Goal: Task Accomplishment & Management: Manage account settings

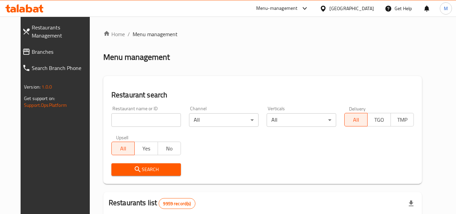
drag, startPoint x: 0, startPoint y: 0, endPoint x: 162, endPoint y: 120, distance: 201.6
click at [162, 120] on input "search" at bounding box center [146, 119] width 70 height 13
paste input "Rico"
type input "Rico"
click button "Search" at bounding box center [146, 169] width 70 height 12
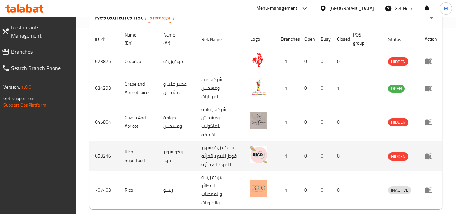
scroll to position [217, 0]
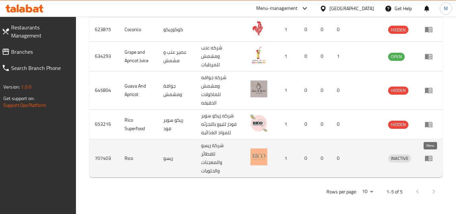
click at [430, 159] on icon "enhanced table" at bounding box center [430, 158] width 2 height 3
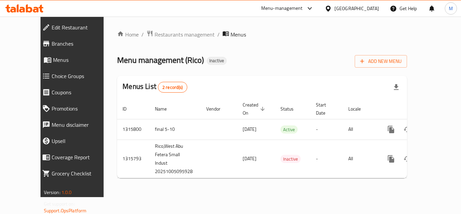
click at [52, 42] on span "Branches" at bounding box center [82, 43] width 60 height 8
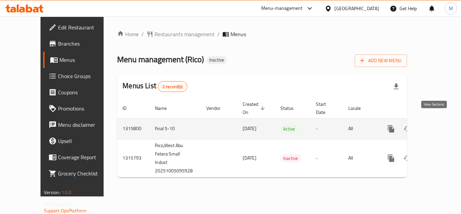
click at [436, 125] on icon "enhanced table" at bounding box center [440, 129] width 8 height 8
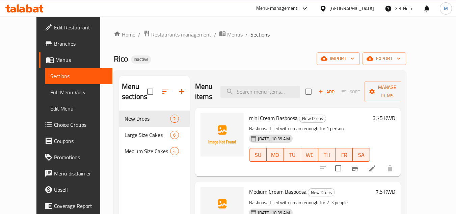
click at [283, 53] on div "Rico Inactive import export" at bounding box center [260, 58] width 292 height 12
click at [356, 57] on icon "button" at bounding box center [352, 58] width 7 height 7
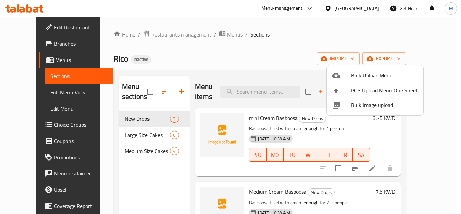
click at [265, 27] on div at bounding box center [230, 107] width 461 height 214
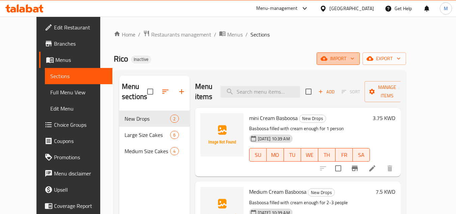
click at [356, 60] on icon "button" at bounding box center [352, 58] width 7 height 7
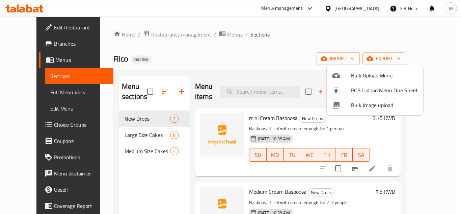
click at [272, 32] on div at bounding box center [230, 107] width 461 height 214
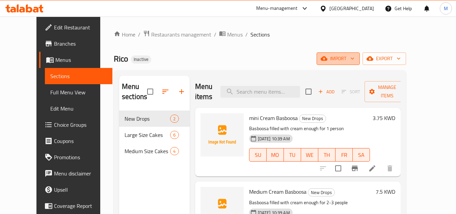
click at [356, 56] on icon "button" at bounding box center [352, 58] width 7 height 7
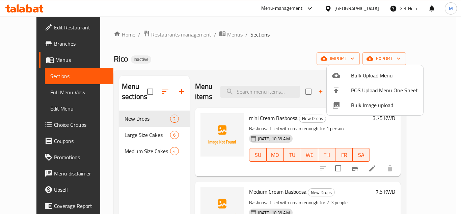
click at [355, 102] on span "Bulk Image upload" at bounding box center [384, 105] width 67 height 8
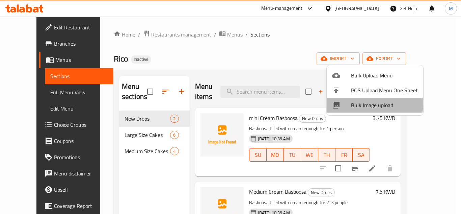
click at [358, 103] on span "Bulk Image upload" at bounding box center [384, 105] width 67 height 8
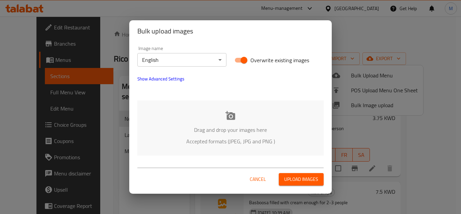
click at [170, 119] on div "Drag and drop your images here Accepted formats (JPEG, JPG and PNG )" at bounding box center [230, 127] width 186 height 55
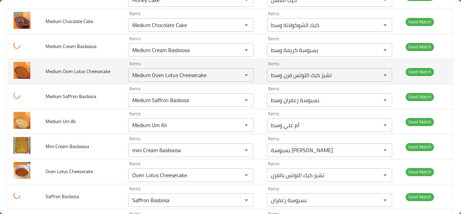
scroll to position [203, 0]
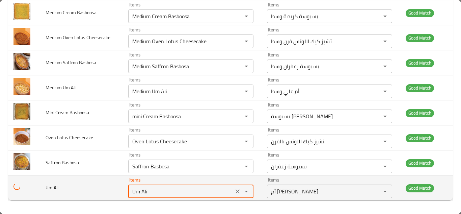
click at [139, 190] on Ali "Um Ali" at bounding box center [180, 190] width 101 height 9
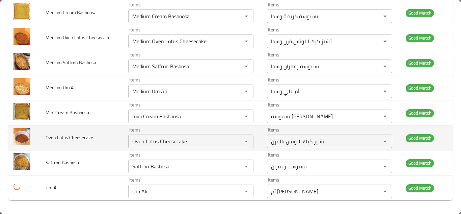
click at [99, 149] on td "Oven Lotus Cheesecake" at bounding box center [81, 137] width 83 height 25
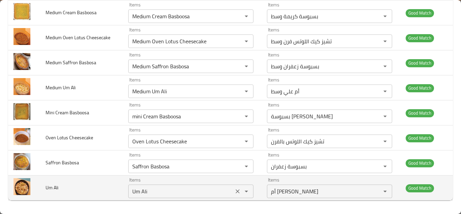
click at [237, 190] on icon "Clear" at bounding box center [237, 191] width 7 height 7
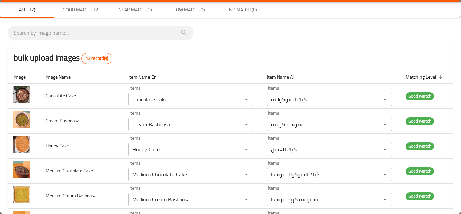
scroll to position [0, 0]
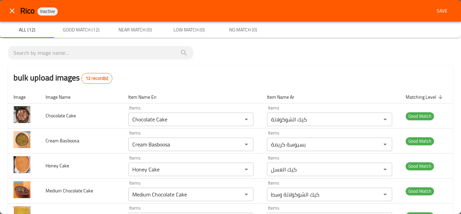
click at [438, 7] on span "Save" at bounding box center [442, 11] width 16 height 8
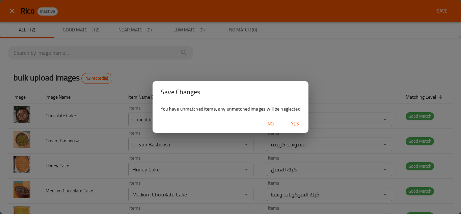
click at [294, 122] on span "Yes" at bounding box center [295, 123] width 16 height 8
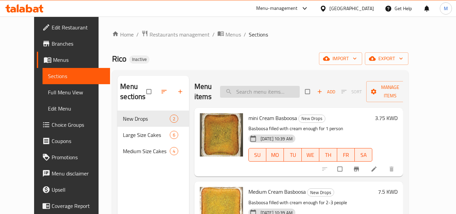
click at [253, 86] on input "search" at bounding box center [260, 92] width 80 height 12
paste input "Um Ali"
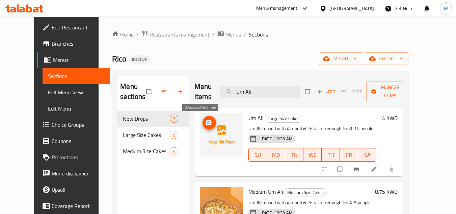
type input "Um Ali"
click at [205, 121] on span "upload picture" at bounding box center [208, 122] width 13 height 7
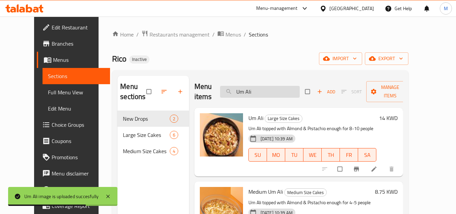
click at [252, 89] on input "Um Ali" at bounding box center [260, 92] width 80 height 12
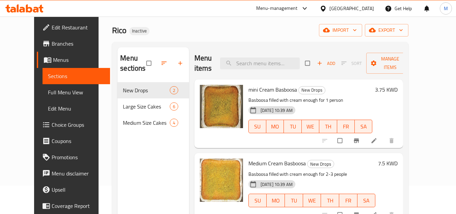
scroll to position [27, 0]
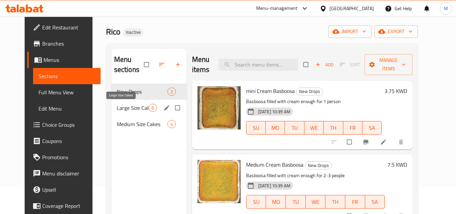
click at [122, 107] on span "Large Size Cakes" at bounding box center [133, 108] width 32 height 8
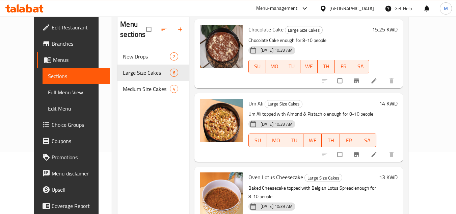
scroll to position [94, 0]
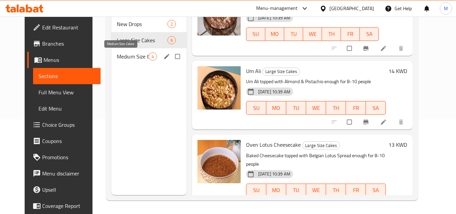
click at [117, 56] on span "Medium Size Cakes" at bounding box center [133, 56] width 32 height 8
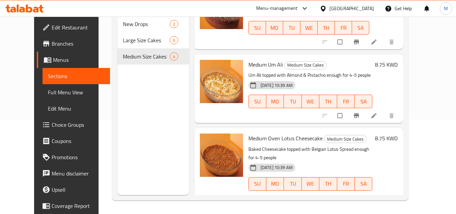
scroll to position [108, 0]
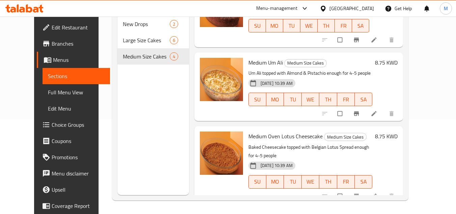
click at [48, 90] on span "Full Menu View" at bounding box center [76, 92] width 57 height 8
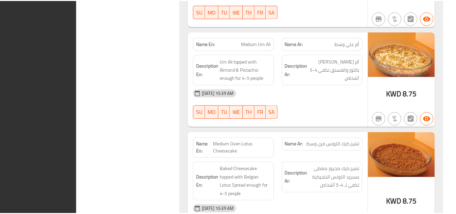
scroll to position [1222, 0]
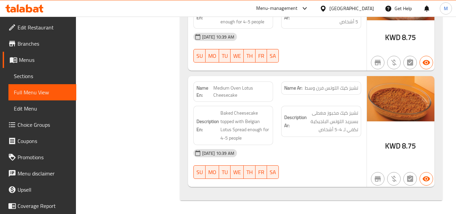
click at [53, 24] on span "Edit Restaurant" at bounding box center [44, 27] width 53 height 8
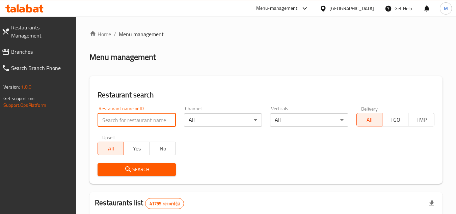
click at [171, 119] on input "search" at bounding box center [137, 119] width 78 height 13
paste input "722353"
type input "722353"
click button "Search" at bounding box center [137, 169] width 78 height 12
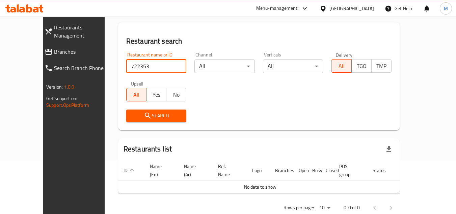
scroll to position [62, 0]
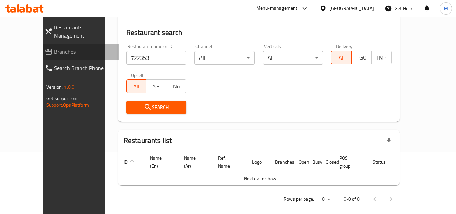
click at [54, 48] on span "Branches" at bounding box center [84, 52] width 60 height 8
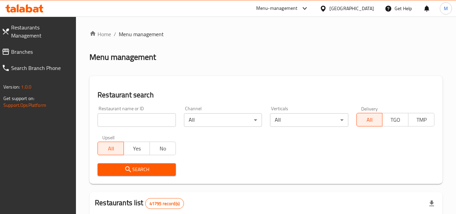
click at [168, 121] on input "search" at bounding box center [137, 119] width 78 height 13
paste input "673047"
type input "673047"
click button "Search" at bounding box center [137, 169] width 78 height 12
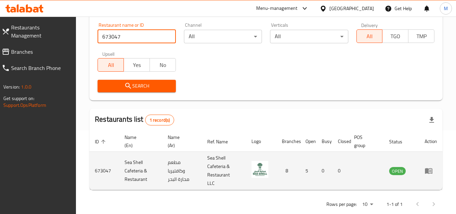
scroll to position [87, 0]
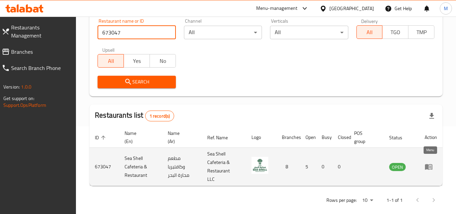
click at [433, 162] on link "enhanced table" at bounding box center [430, 166] width 12 height 8
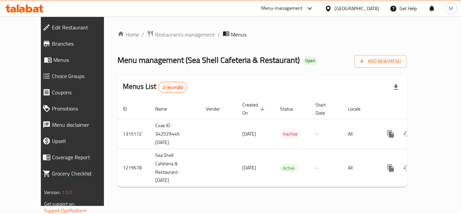
click at [178, 185] on div "Home / Restaurants management / Menus Menu management ( Sea Shell Cafeteria & R…" at bounding box center [262, 111] width 316 height 189
click at [52, 44] on span "Branches" at bounding box center [82, 43] width 60 height 8
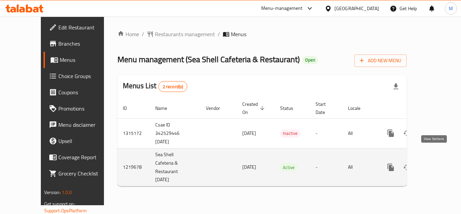
click at [436, 164] on icon "enhanced table" at bounding box center [439, 167] width 6 height 6
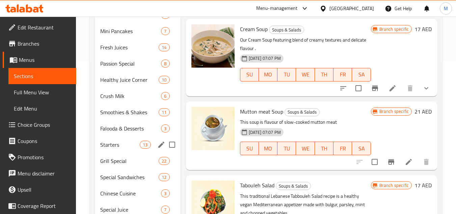
scroll to position [169, 0]
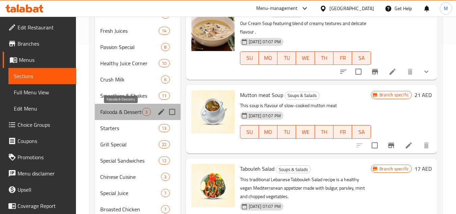
click at [116, 108] on span "Falooda & Desserts" at bounding box center [121, 112] width 42 height 8
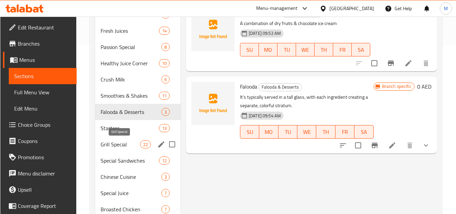
click at [114, 141] on span "Grill Special" at bounding box center [120, 144] width 39 height 8
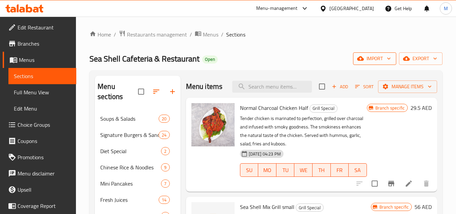
click at [387, 60] on icon "button" at bounding box center [388, 58] width 7 height 7
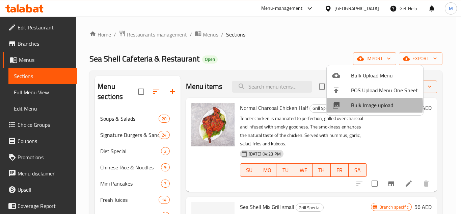
click at [353, 105] on span "Bulk Image upload" at bounding box center [384, 105] width 67 height 8
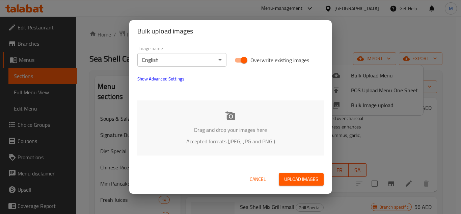
click at [189, 126] on p "Drag and drop your images here" at bounding box center [230, 130] width 166 height 8
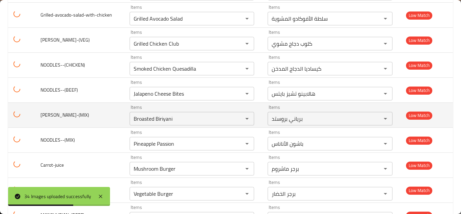
scroll to position [752, 0]
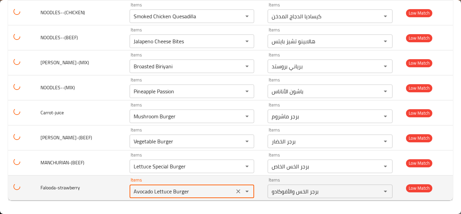
click at [190, 189] on input "Avocado Lettuce Burger" at bounding box center [182, 190] width 101 height 9
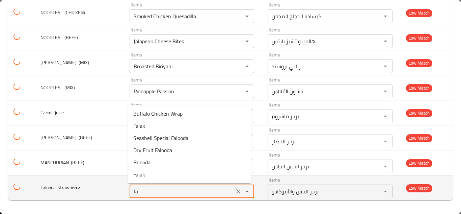
type input "f"
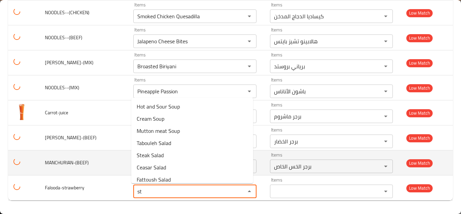
type input "s"
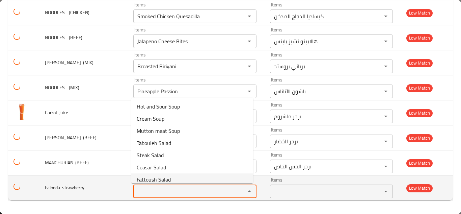
drag, startPoint x: 121, startPoint y: 191, endPoint x: 89, endPoint y: 191, distance: 31.7
click at [120, 191] on td "Falooda-strawberry" at bounding box center [83, 187] width 88 height 25
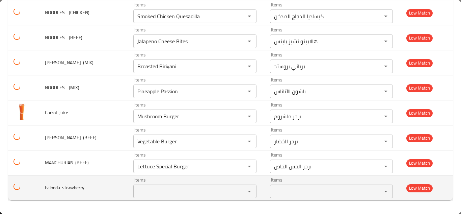
click at [75, 190] on span "Falooda-strawberry" at bounding box center [64, 187] width 39 height 9
click at [74, 189] on span "Falooda-strawberry" at bounding box center [64, 187] width 39 height 9
copy span "Falooda-strawberry"
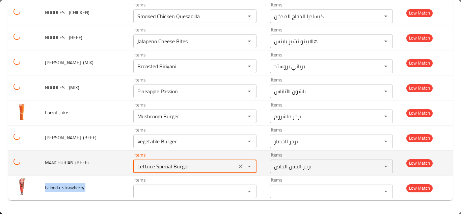
click at [183, 164] on input "Lettuce Special Burger" at bounding box center [184, 165] width 99 height 9
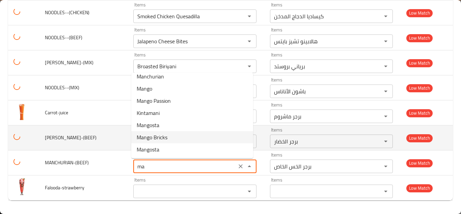
scroll to position [0, 0]
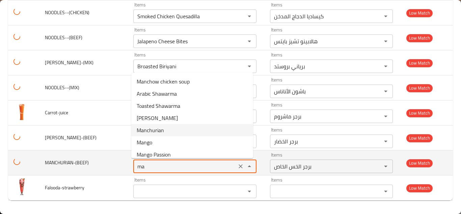
type input "m"
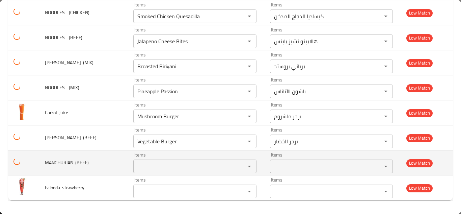
click at [66, 161] on span "MANCHURIAN-(BEEF)" at bounding box center [67, 162] width 44 height 9
copy span "MANCHURIAN-(BEEF)"
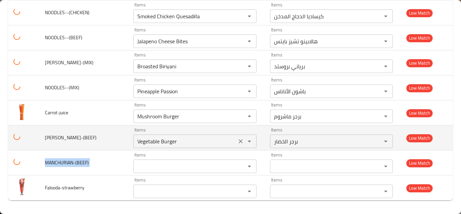
click at [174, 140] on input "Vegetable Burger" at bounding box center [184, 140] width 99 height 9
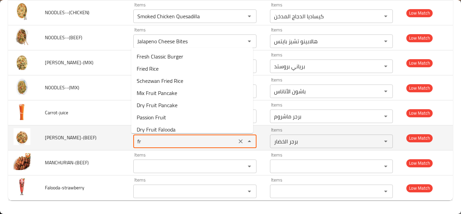
type input "f"
click at [70, 136] on span "FRIED-RICE-(BEEF)" at bounding box center [71, 137] width 52 height 9
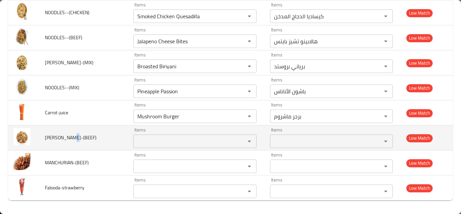
click at [70, 136] on span "FRIED-RICE-(BEEF)" at bounding box center [71, 137] width 52 height 9
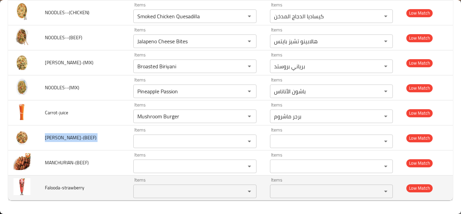
copy span "FRIED-RICE-(BEEF)"
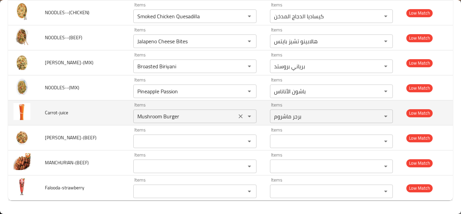
click at [169, 113] on input "Mushroom Burger" at bounding box center [184, 115] width 99 height 9
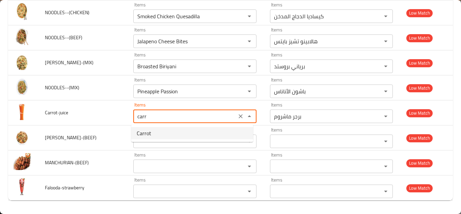
click at [175, 131] on li "Carrot" at bounding box center [192, 133] width 122 height 12
type input "Carrot"
type input "جزر"
click at [175, 131] on div "Items Items" at bounding box center [194, 137] width 123 height 21
type input "Carrot"
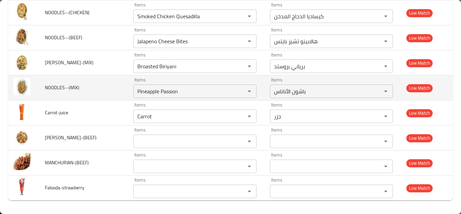
click at [109, 87] on td "NOODLES--(MIX)" at bounding box center [83, 87] width 88 height 25
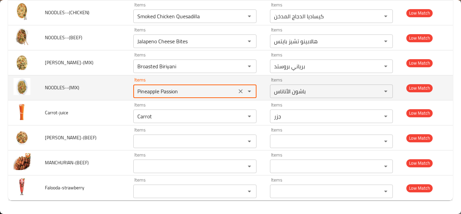
click at [162, 87] on input "Pineapple Passion" at bounding box center [184, 90] width 99 height 9
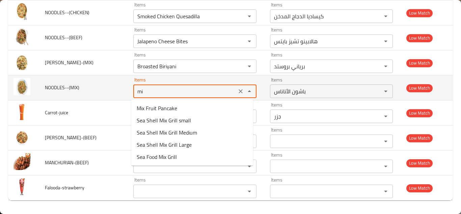
type input "m"
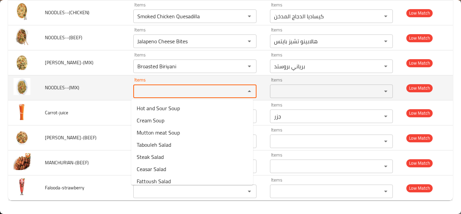
click at [98, 85] on td "NOODLES--(MIX)" at bounding box center [83, 87] width 88 height 25
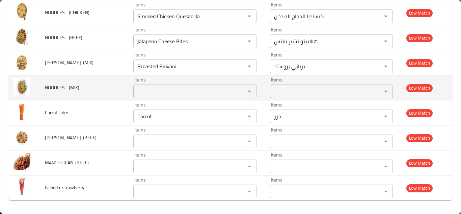
scroll to position [718, 0]
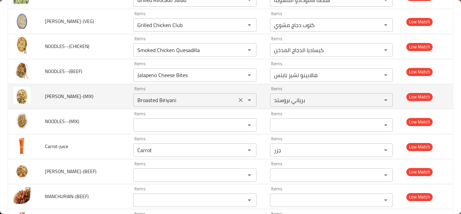
click at [237, 99] on icon "Clear" at bounding box center [240, 99] width 7 height 7
click at [63, 94] on span "FRIED-RICE-(MIX)" at bounding box center [69, 96] width 49 height 9
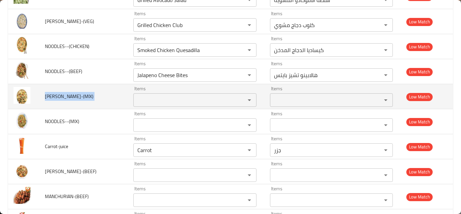
copy span "FRIED-RICE-(MIX)"
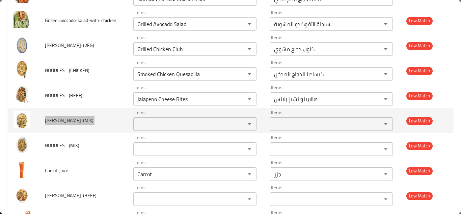
scroll to position [685, 0]
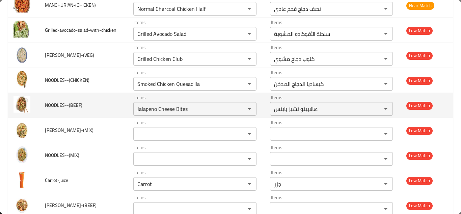
click at [112, 106] on td "NOODLES--(BEEF)" at bounding box center [83, 105] width 88 height 25
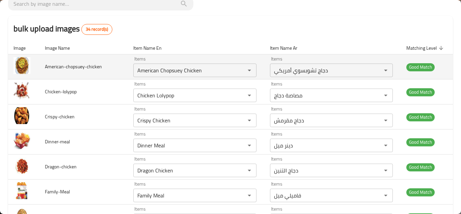
scroll to position [44, 0]
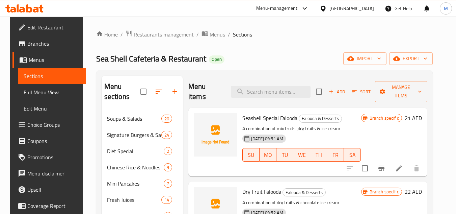
scroll to position [169, 0]
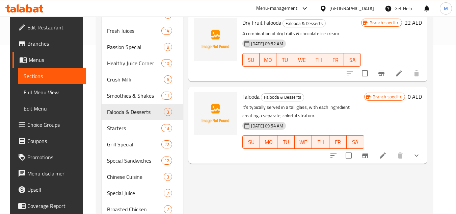
click at [23, 5] on icon at bounding box center [24, 8] width 38 height 8
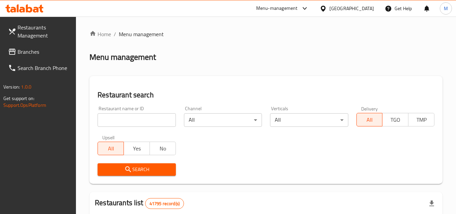
click at [176, 89] on div "Restaurant search Restaurant name or ID Restaurant name or ID Channel All ​ Ver…" at bounding box center [265, 130] width 353 height 108
click at [49, 50] on span "Branches" at bounding box center [44, 52] width 53 height 8
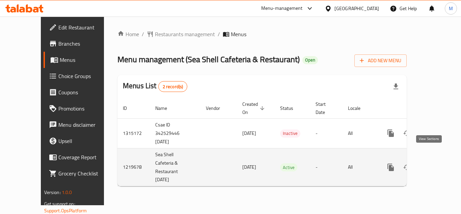
click at [438, 159] on link "enhanced table" at bounding box center [439, 167] width 16 height 16
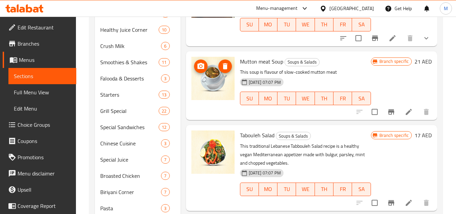
scroll to position [202, 0]
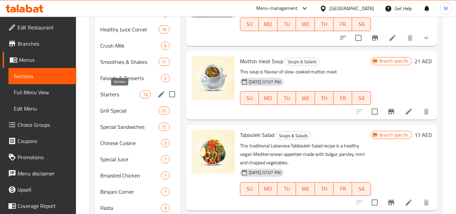
click at [121, 95] on span "Starters" at bounding box center [119, 94] width 39 height 8
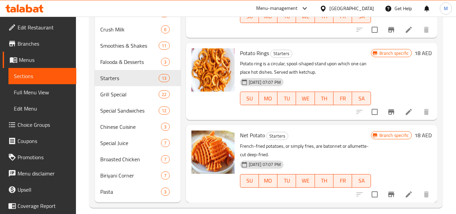
scroll to position [226, 0]
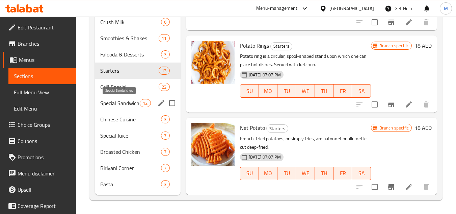
click at [112, 101] on span "Special Sandwiches" at bounding box center [119, 103] width 39 height 8
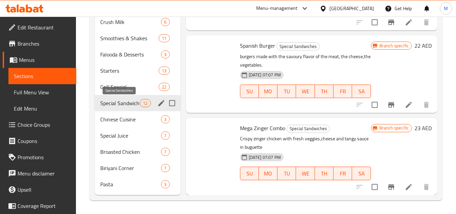
scroll to position [710, 0]
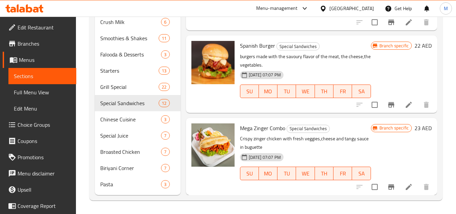
click at [25, 8] on icon at bounding box center [24, 8] width 38 height 8
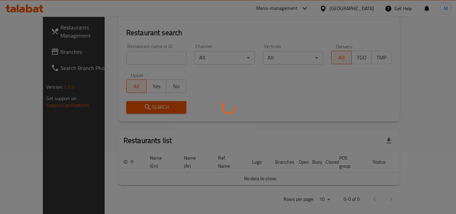
scroll to position [68, 0]
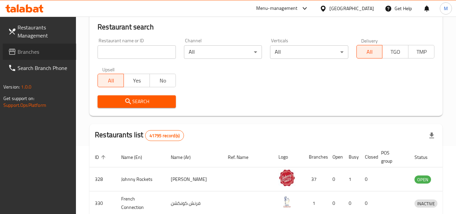
click at [46, 51] on span "Branches" at bounding box center [44, 52] width 53 height 8
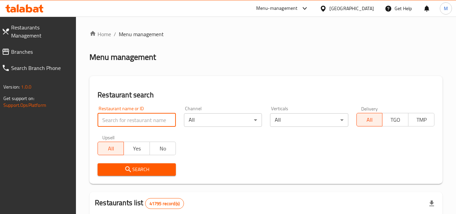
click at [163, 118] on input "search" at bounding box center [137, 119] width 78 height 13
paste input "673047"
type input "673047"
click button "Search" at bounding box center [137, 169] width 78 height 12
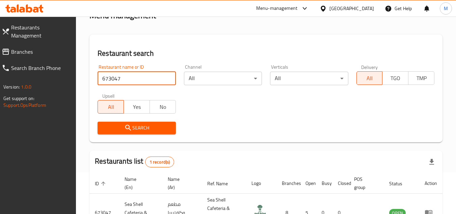
scroll to position [87, 0]
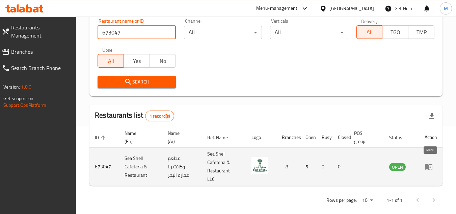
click at [430, 165] on icon "enhanced table" at bounding box center [430, 166] width 2 height 3
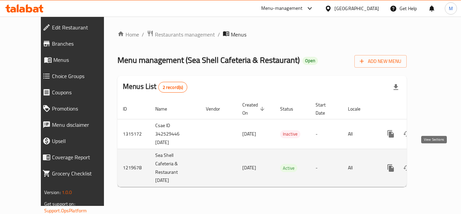
click at [435, 164] on icon "enhanced table" at bounding box center [439, 168] width 8 height 8
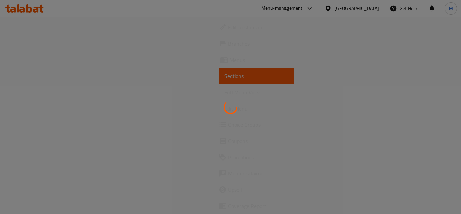
click at [433, 152] on div at bounding box center [230, 107] width 461 height 214
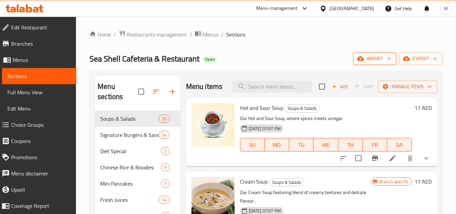
click at [387, 56] on icon "button" at bounding box center [388, 58] width 7 height 7
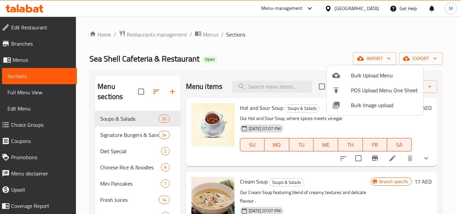
click at [358, 108] on span "Bulk Image upload" at bounding box center [384, 105] width 67 height 8
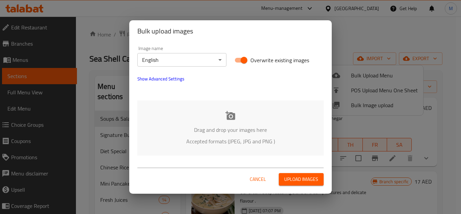
click at [191, 118] on div "Drag and drop your images here Accepted formats (JPEG, JPG and PNG )" at bounding box center [230, 127] width 186 height 55
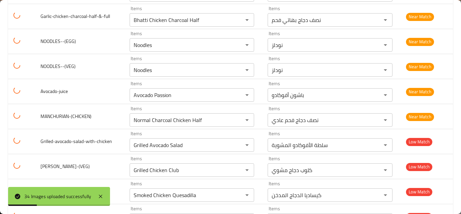
scroll to position [752, 0]
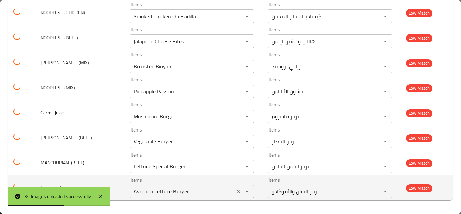
drag, startPoint x: 237, startPoint y: 191, endPoint x: 236, endPoint y: 178, distance: 13.2
click at [237, 191] on icon "Clear" at bounding box center [238, 191] width 7 height 7
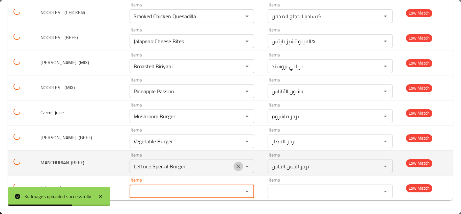
click at [237, 163] on icon "Clear" at bounding box center [238, 166] width 7 height 7
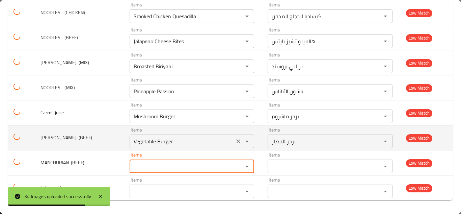
click at [237, 141] on icon "Clear" at bounding box center [238, 141] width 7 height 7
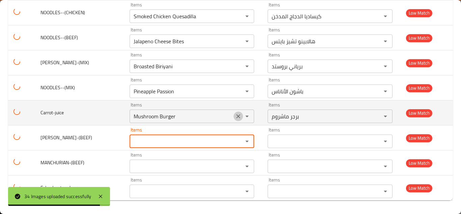
click at [235, 116] on icon "Clear" at bounding box center [238, 116] width 7 height 7
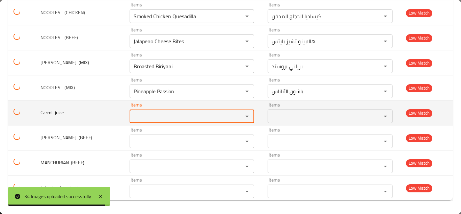
click at [183, 113] on input "Items" at bounding box center [182, 115] width 101 height 9
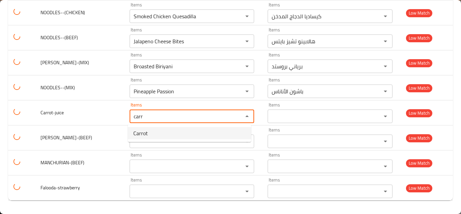
click at [165, 135] on li "Carrot" at bounding box center [189, 133] width 123 height 12
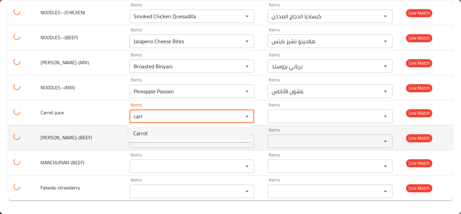
type input "Carrot"
type input "جزر"
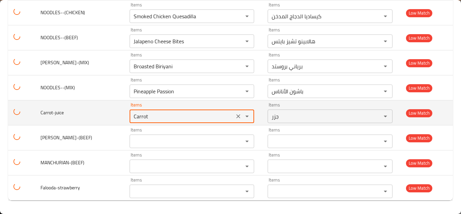
type input "Carrot"
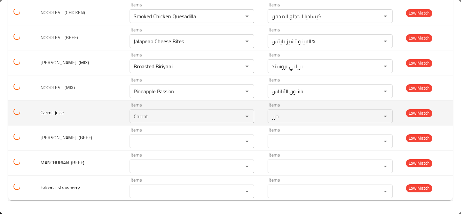
click at [108, 113] on td "Carrot-juice" at bounding box center [79, 112] width 89 height 25
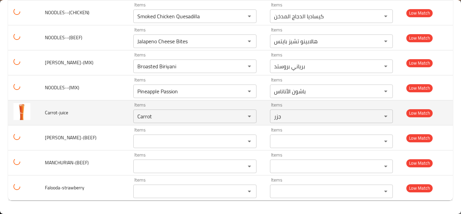
scroll to position [718, 0]
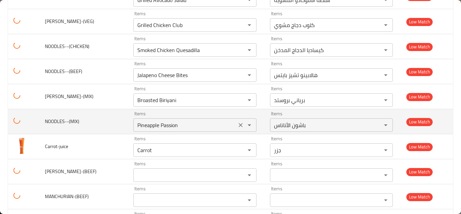
click at [239, 125] on icon "Clear" at bounding box center [241, 125] width 4 height 4
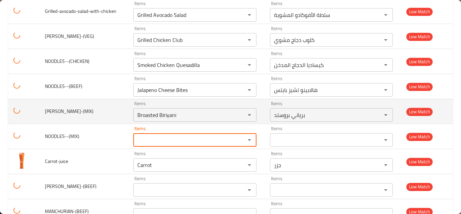
scroll to position [685, 0]
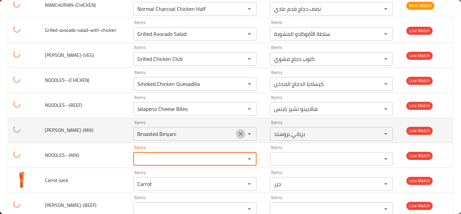
click at [239, 132] on icon "Clear" at bounding box center [241, 134] width 4 height 4
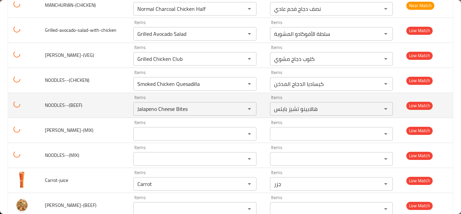
click at [117, 104] on td "NOODLES--(BEEF)" at bounding box center [83, 105] width 88 height 25
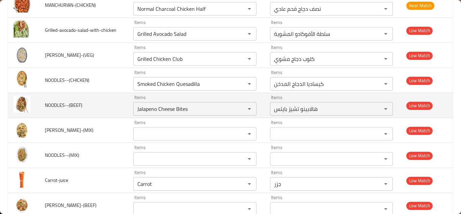
scroll to position [651, 0]
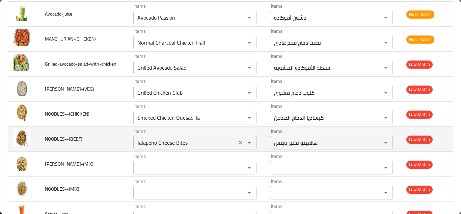
click at [168, 142] on input "Jalapeno Cheese Bites" at bounding box center [184, 142] width 99 height 9
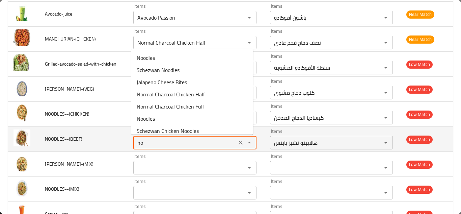
type input "n"
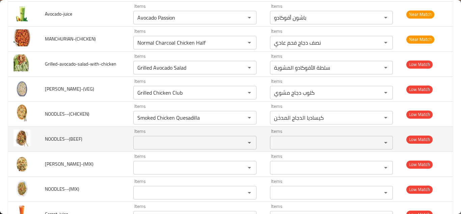
click at [68, 138] on span "NOODLES--(BEEF)" at bounding box center [63, 138] width 37 height 9
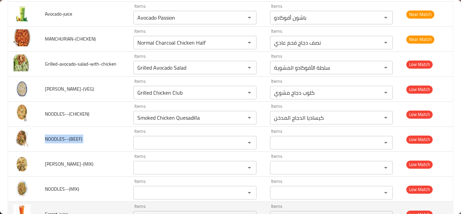
copy span "NOODLES--(BEEF)"
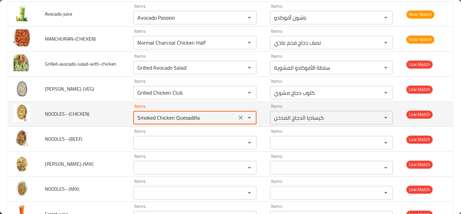
click at [211, 116] on input "Smoked Chicken Quesadilla" at bounding box center [184, 117] width 99 height 9
click at [237, 118] on icon "Clear" at bounding box center [240, 117] width 7 height 7
click at [65, 111] on span "NOODLES--(CHICKEN)" at bounding box center [67, 113] width 45 height 9
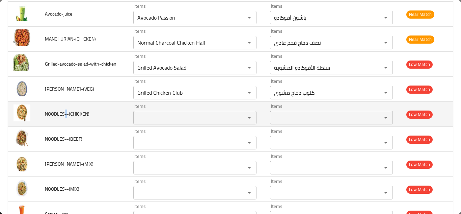
click at [64, 111] on span "NOODLES--(CHICKEN)" at bounding box center [67, 113] width 45 height 9
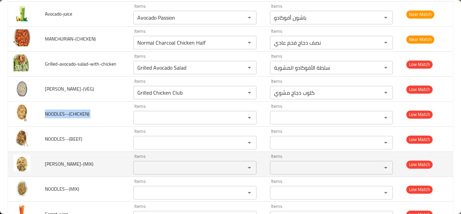
copy span "NOODLES--(CHICKEN)"
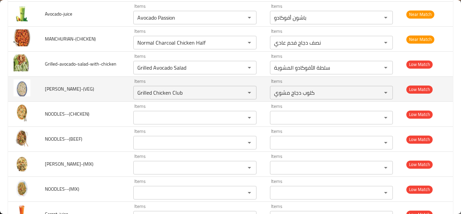
click at [118, 92] on td "FRIED-RICE-(VEG)" at bounding box center [83, 89] width 88 height 25
click at [166, 91] on input "Grilled Chicken Club" at bounding box center [184, 92] width 99 height 9
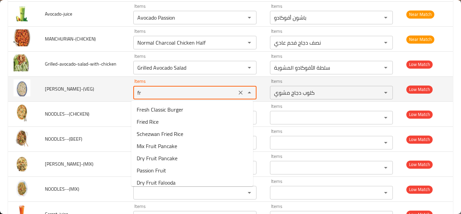
type input "f"
click at [59, 88] on span "FRIED-RICE-(VEG)" at bounding box center [69, 88] width 49 height 9
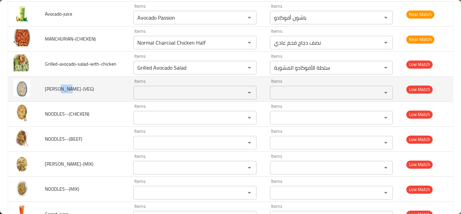
click at [59, 88] on span "FRIED-RICE-(VEG)" at bounding box center [69, 88] width 49 height 9
click at [58, 88] on span "FRIED-RICE-(VEG)" at bounding box center [69, 88] width 49 height 9
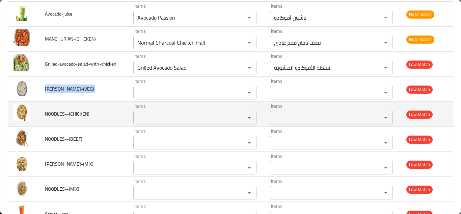
copy span "FRIED-RICE-(VEG)"
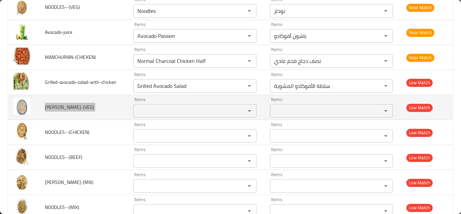
scroll to position [617, 0]
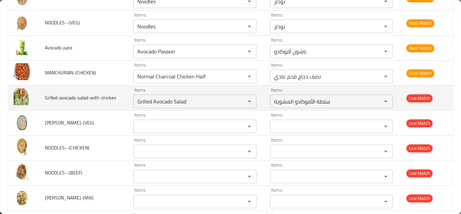
click at [122, 90] on td "Grilled-avocado-salad-with-chicken" at bounding box center [83, 97] width 88 height 25
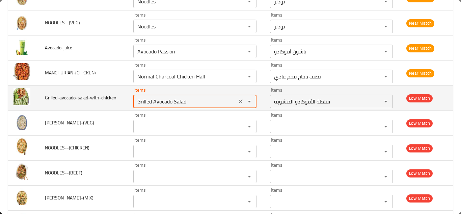
click at [202, 98] on input "Grilled Avocado Salad" at bounding box center [184, 100] width 99 height 9
click at [205, 94] on div "Grilled Avocado Salad Items" at bounding box center [194, 100] width 123 height 13
click at [205, 96] on div "Grilled Avocado Salad Items" at bounding box center [194, 100] width 123 height 13
click at [203, 99] on input "Grilled Avocado Salad" at bounding box center [184, 100] width 99 height 9
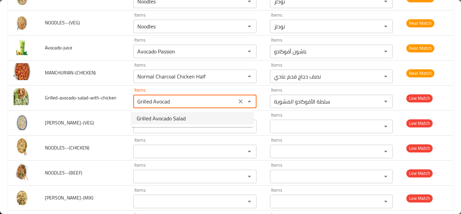
click at [172, 117] on span "Grilled Avocado Salad" at bounding box center [161, 118] width 49 height 8
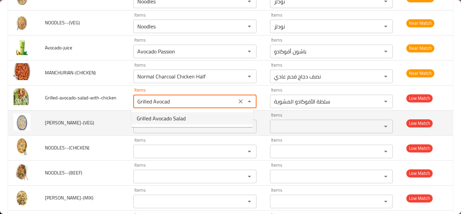
type input "Grilled Avocado Salad"
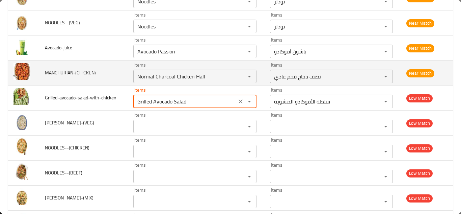
click at [120, 77] on td "MANCHURIAN-(CHICKEN)" at bounding box center [83, 72] width 88 height 25
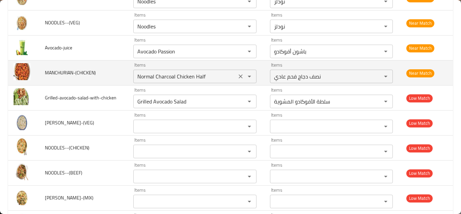
click at [171, 77] on input "Normal Charcoal Chicken Half" at bounding box center [184, 76] width 99 height 9
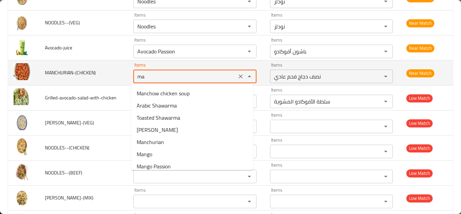
type input "man"
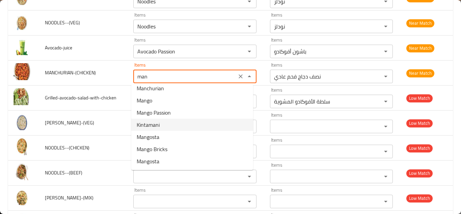
scroll to position [0, 0]
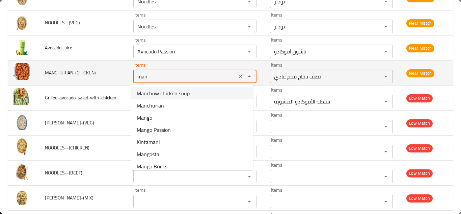
click at [237, 77] on icon "Clear" at bounding box center [240, 76] width 7 height 7
click at [236, 77] on div "enhanced table" at bounding box center [245, 76] width 18 height 9
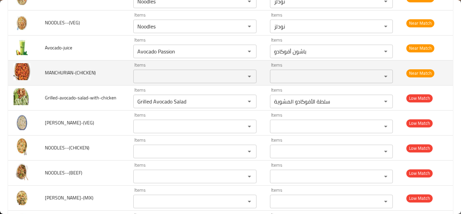
click at [66, 71] on span "MANCHURIAN-(CHICKEN)" at bounding box center [70, 72] width 51 height 9
copy span "MANCHURIAN-(CHICKEN)"
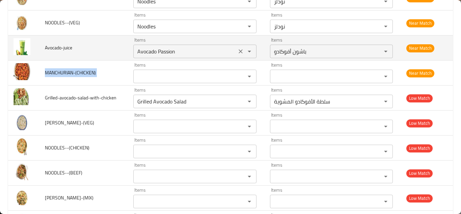
click at [184, 51] on input "Avocado Passion" at bounding box center [184, 51] width 99 height 9
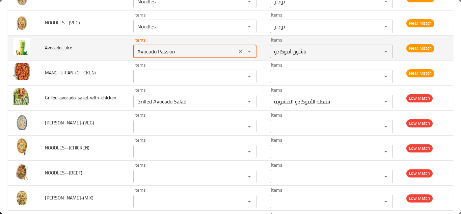
click at [196, 51] on input "Avocado Passion" at bounding box center [184, 51] width 99 height 9
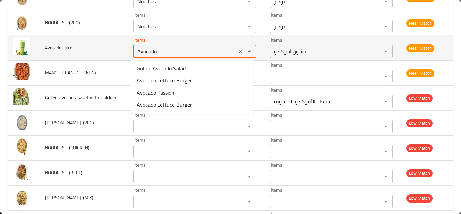
type input "Avocado"
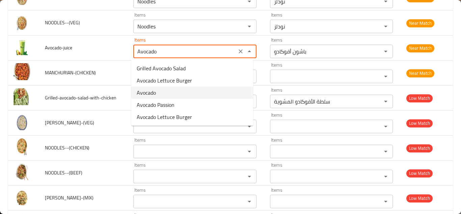
click at [162, 91] on li "Avocado" at bounding box center [192, 92] width 122 height 12
type input "الأفوكادو"
click at [162, 91] on div "Items Grilled Avocado Salad Items" at bounding box center [194, 97] width 123 height 21
type input "Avocado"
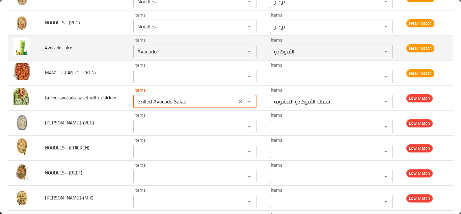
click at [121, 49] on td "Avocado-juice" at bounding box center [83, 47] width 88 height 25
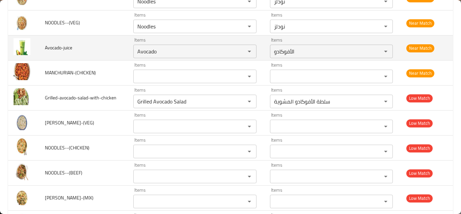
click at [121, 49] on td "Avocado-juice" at bounding box center [83, 47] width 88 height 25
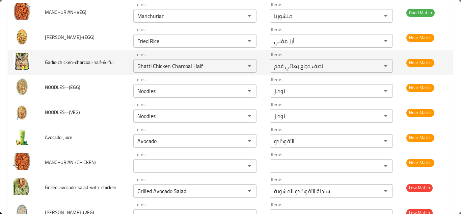
scroll to position [516, 0]
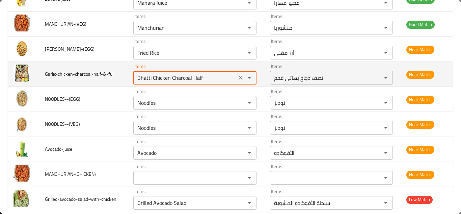
click at [167, 76] on input "Bhatti Chicken Charcoal Half" at bounding box center [184, 77] width 99 height 9
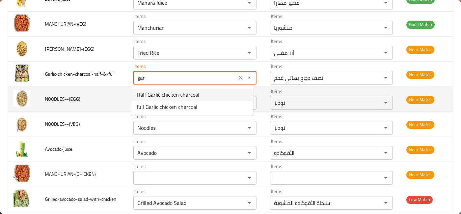
click at [183, 94] on span "Half Garlic chicken charcoal" at bounding box center [168, 94] width 63 height 8
type input "Half Garlic chicken charcoal"
type input "نصف دجاج بالثوم علي الفحم"
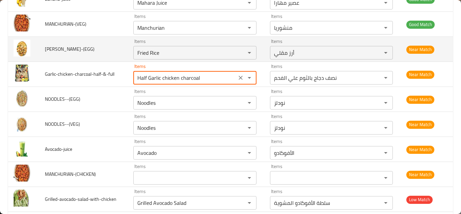
type input "Half Garlic chicken charcoal"
click at [117, 57] on td "FRIED-RICE-(EGG)" at bounding box center [83, 49] width 88 height 25
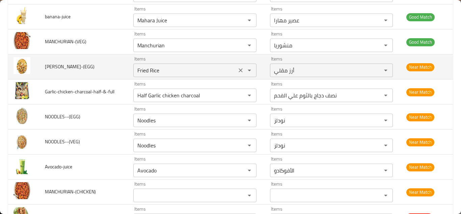
scroll to position [482, 0]
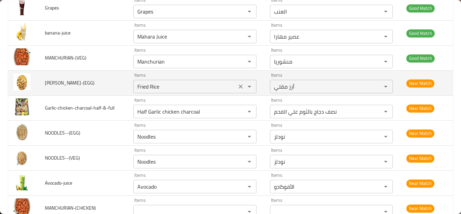
click at [172, 85] on input "Fried Rice" at bounding box center [184, 86] width 99 height 9
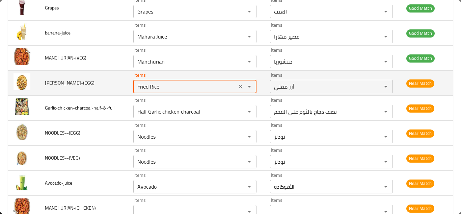
click at [175, 83] on input "Fried Rice" at bounding box center [184, 86] width 99 height 9
type input "F"
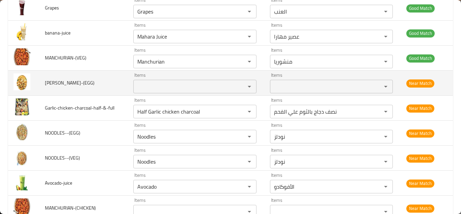
click at [64, 82] on span "FRIED-RICE-(EGG)" at bounding box center [70, 82] width 50 height 9
copy span "FRIED-RICE-(EGG)"
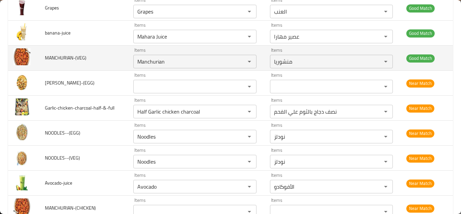
click at [109, 57] on td "MANCHURIAN-(VEG)" at bounding box center [83, 58] width 88 height 25
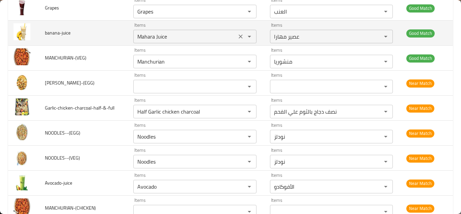
click at [159, 34] on input "Mahara Juice" at bounding box center [184, 36] width 99 height 9
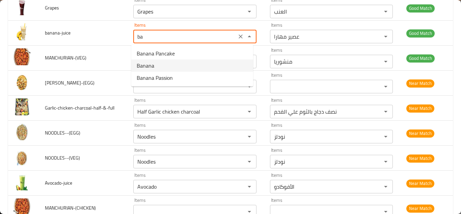
click at [159, 66] on li "Banana" at bounding box center [192, 65] width 122 height 12
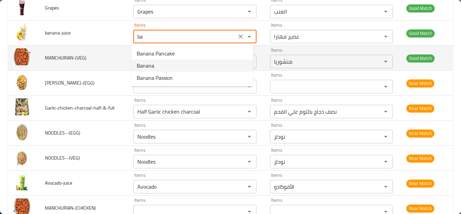
type input "Banana"
type input "موز"
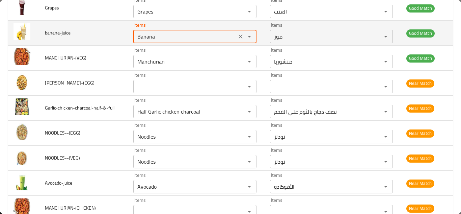
type input "Banana"
click at [114, 32] on td "banana-juice" at bounding box center [83, 33] width 88 height 25
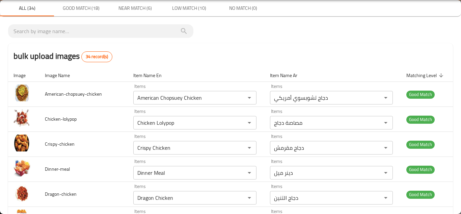
scroll to position [0, 0]
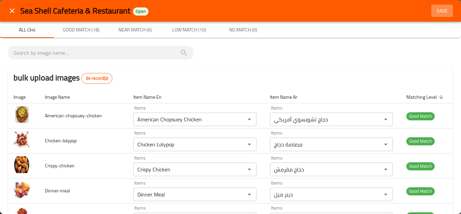
click at [436, 8] on span "Save" at bounding box center [442, 11] width 16 height 8
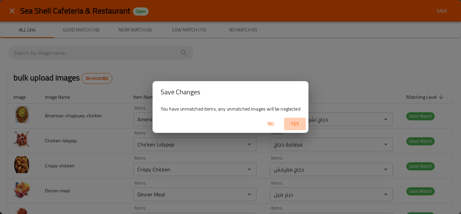
click at [299, 123] on span "Yes" at bounding box center [295, 123] width 16 height 8
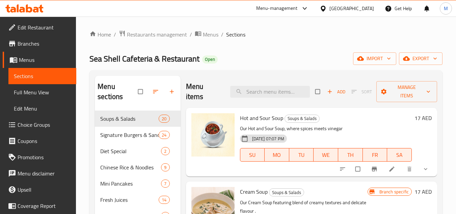
click at [266, 85] on div "Menu items Add Sort Manage items" at bounding box center [311, 92] width 251 height 32
click at [257, 94] on input "search" at bounding box center [270, 92] width 80 height 12
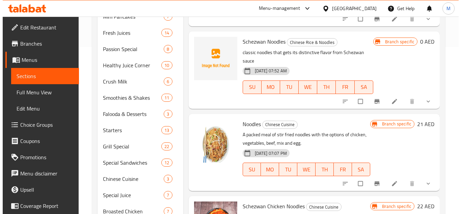
scroll to position [24, 0]
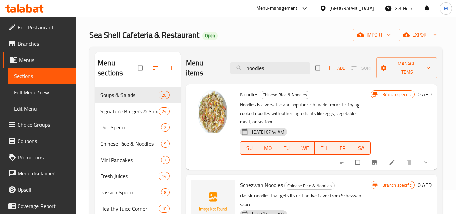
type input "noodles"
click at [255, 66] on input "noodles" at bounding box center [270, 68] width 80 height 12
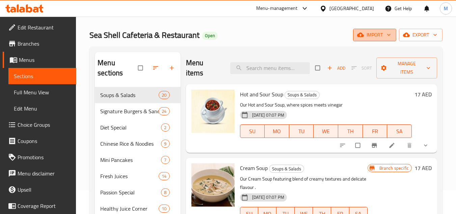
click at [389, 32] on icon "button" at bounding box center [388, 34] width 7 height 7
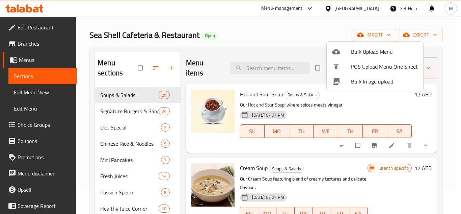
click at [356, 83] on span "Bulk Image upload" at bounding box center [384, 81] width 67 height 8
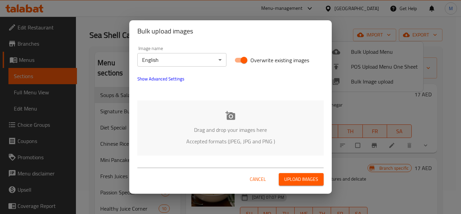
click at [160, 112] on div "Drag and drop your images here Accepted formats (JPEG, JPG and PNG )" at bounding box center [230, 127] width 186 height 55
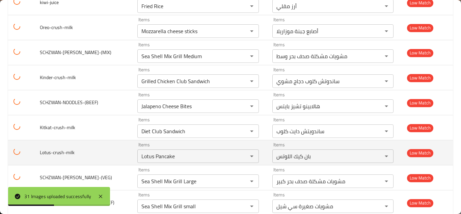
scroll to position [677, 0]
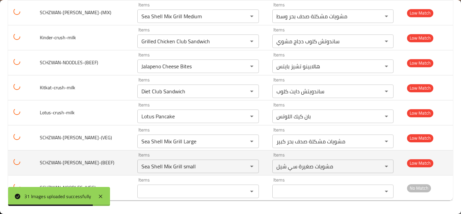
click at [122, 159] on td "SCHZWAN-[PERSON_NAME]-(BEEF)" at bounding box center [83, 162] width 98 height 25
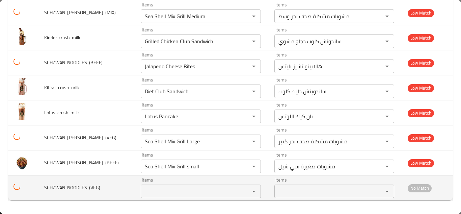
click at [164, 190] on input "Items" at bounding box center [191, 190] width 96 height 9
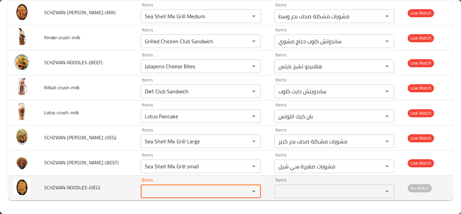
click at [158, 188] on input "Items" at bounding box center [191, 190] width 96 height 9
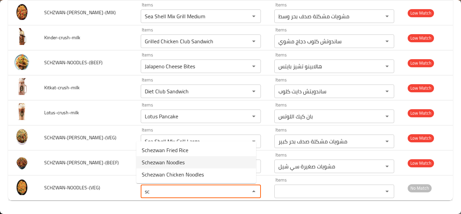
click at [163, 161] on span "Schezwan Noodles" at bounding box center [163, 162] width 43 height 8
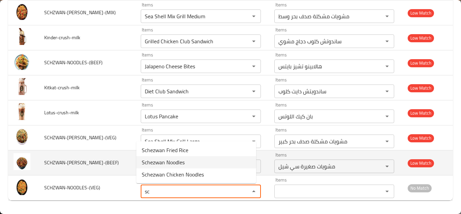
type input "Schezwan Noodles"
type input "نودلز شيزوان"
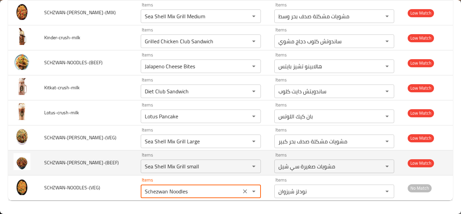
type input "Schezwan Noodles"
click at [123, 165] on td "SCHZWAN-[PERSON_NAME]-(BEEF)" at bounding box center [87, 162] width 96 height 25
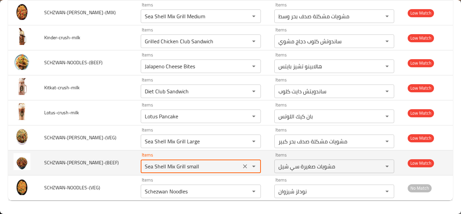
click at [196, 164] on input "Sea Shell Mix Grill small" at bounding box center [191, 165] width 96 height 9
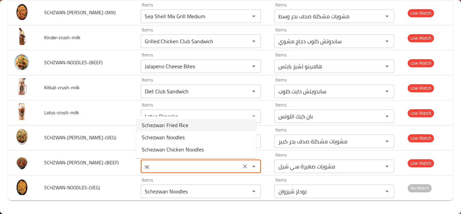
click at [178, 124] on span "Schezwan Fried Rice" at bounding box center [165, 125] width 47 height 8
type input "Schezwan Fried Rice"
type input "أرز مقلي على طريقة شيزوان"
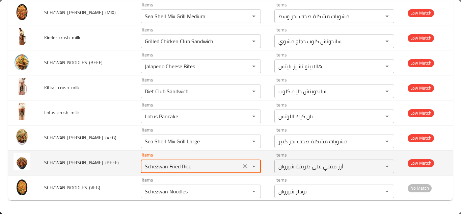
click at [242, 166] on icon "Clear" at bounding box center [245, 166] width 7 height 7
click at [83, 163] on span "SCHZWAN-[PERSON_NAME]-(BEEF)" at bounding box center [81, 162] width 75 height 9
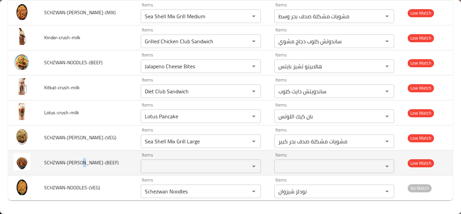
click at [83, 163] on span "SCHZWAN-[PERSON_NAME]-(BEEF)" at bounding box center [81, 162] width 75 height 9
click at [82, 163] on span "SCHZWAN-[PERSON_NAME]-(BEEF)" at bounding box center [81, 162] width 75 height 9
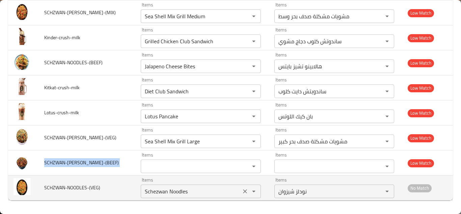
copy span "SCHZWAN-[PERSON_NAME]-(BEEF)"
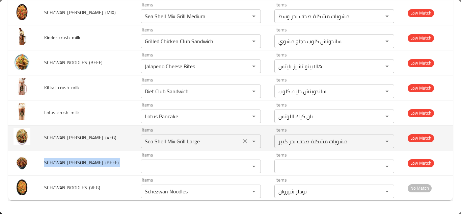
drag, startPoint x: 243, startPoint y: 140, endPoint x: 239, endPoint y: 139, distance: 4.4
click at [243, 140] on icon "Clear" at bounding box center [245, 141] width 7 height 7
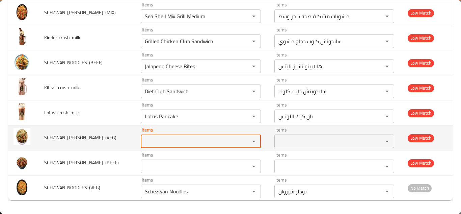
click at [84, 138] on span "SCHZWAN-[PERSON_NAME]-(VEG)" at bounding box center [80, 137] width 72 height 9
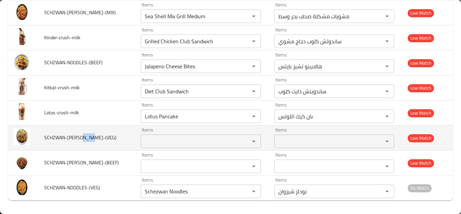
click at [83, 138] on span "SCHZWAN-[PERSON_NAME]-(VEG)" at bounding box center [80, 137] width 72 height 9
copy span "SCHZWAN-[PERSON_NAME]-(VEG)"
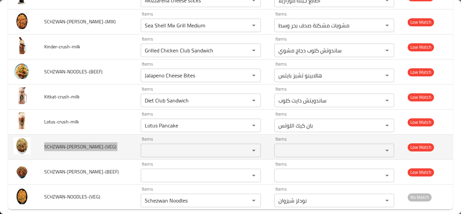
scroll to position [643, 0]
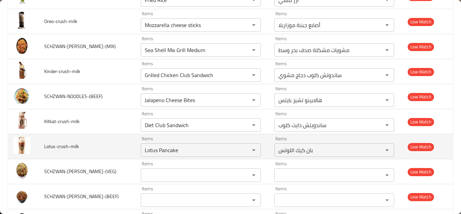
click at [112, 143] on td "Lotus-crush-milk" at bounding box center [87, 146] width 96 height 25
click at [183, 149] on input "Lotus Pancake" at bounding box center [191, 149] width 96 height 9
click at [191, 147] on input "Lotus Pancake" at bounding box center [191, 149] width 96 height 9
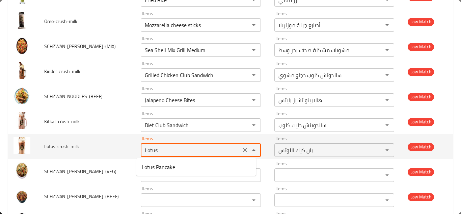
type input "Lotus"
click at [242, 149] on icon "Clear" at bounding box center [245, 149] width 7 height 7
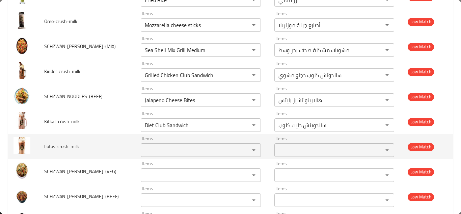
click at [57, 148] on span "Lotus-crush-milk" at bounding box center [61, 146] width 35 height 9
copy span "Lotus-crush-milk"
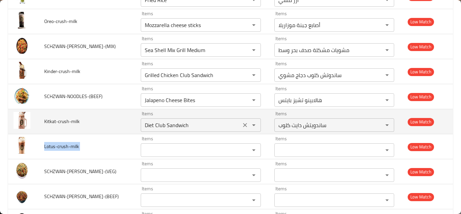
click at [182, 122] on input "Diet Club Sandwich" at bounding box center [191, 124] width 96 height 9
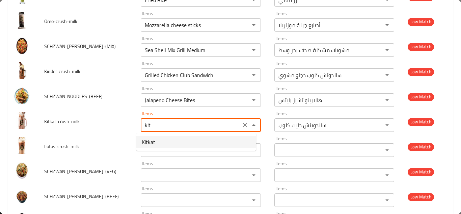
click at [155, 141] on li "Kitkat" at bounding box center [196, 142] width 120 height 12
type input "Kitkat"
type input "كيت كات"
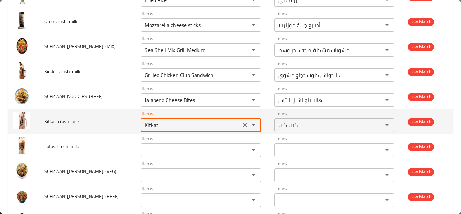
type input "Kitkat"
click at [116, 116] on td "Kitkat-crush-milk" at bounding box center [87, 121] width 96 height 25
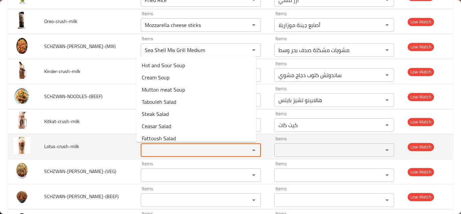
click at [174, 151] on input "Items" at bounding box center [191, 149] width 96 height 9
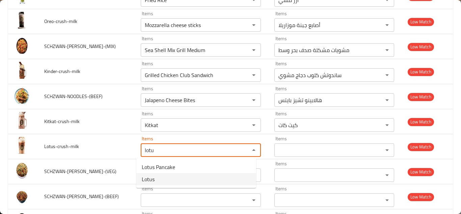
click at [164, 180] on li "Lotus" at bounding box center [196, 179] width 120 height 12
type input "Lotus"
type input "لوتس"
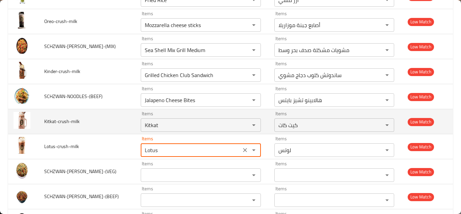
type input "Lotus"
click at [128, 116] on td "Kitkat-crush-milk" at bounding box center [87, 121] width 96 height 25
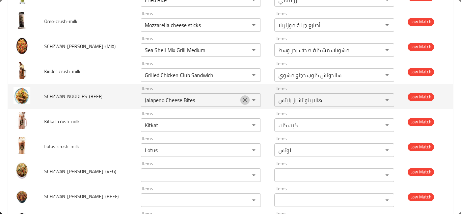
click at [243, 99] on icon "Clear" at bounding box center [245, 100] width 4 height 4
click at [70, 95] on span "SCHZWAN-NOODLES-(BEEF)" at bounding box center [73, 96] width 58 height 9
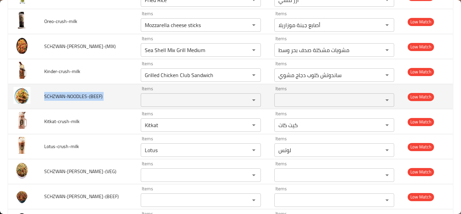
click at [70, 95] on span "SCHZWAN-NOODLES-(BEEF)" at bounding box center [73, 96] width 58 height 9
copy span "SCHZWAN-NOODLES-(BEEF)"
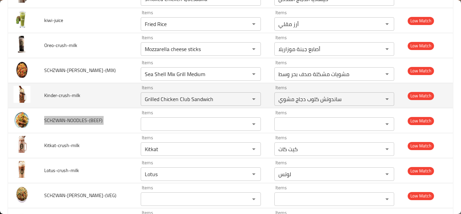
scroll to position [610, 0]
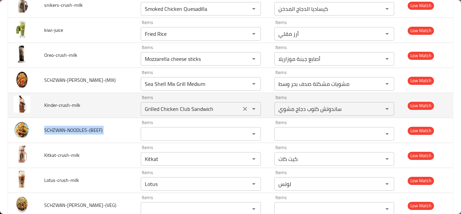
click at [184, 108] on input "Grilled Chicken Club Sandwich" at bounding box center [191, 108] width 96 height 9
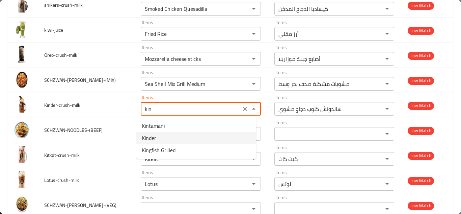
click at [169, 138] on li "Kinder" at bounding box center [196, 138] width 120 height 12
type input "Kinder"
type input "كيندر"
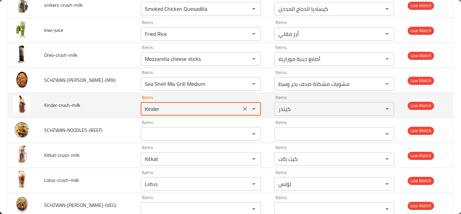
type input "Kinder"
click at [123, 95] on td "Kinder-crush-milk" at bounding box center [87, 105] width 96 height 25
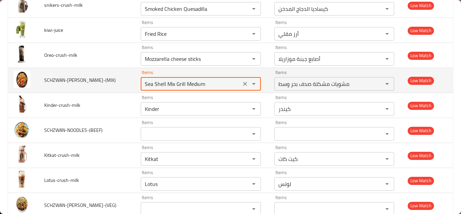
click at [200, 80] on input "Sea Shell Mix Grill Medium" at bounding box center [191, 83] width 96 height 9
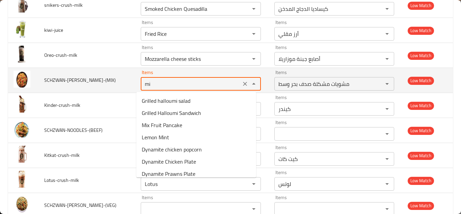
type input "mix"
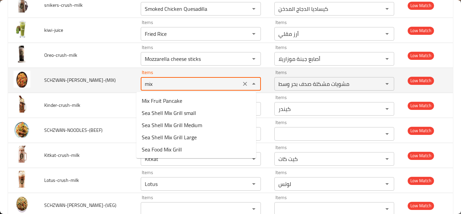
click at [242, 82] on icon "Clear" at bounding box center [245, 83] width 7 height 7
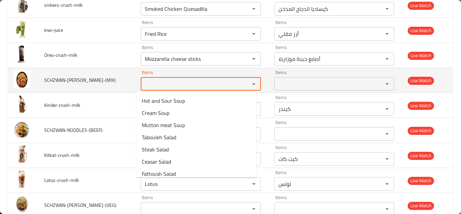
click at [70, 75] on td "SCHZWAN-FRIED-RICE-(MIX)" at bounding box center [87, 80] width 96 height 25
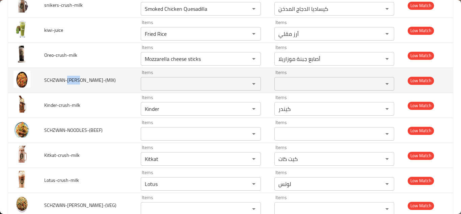
click at [70, 75] on td "SCHZWAN-FRIED-RICE-(MIX)" at bounding box center [87, 80] width 96 height 25
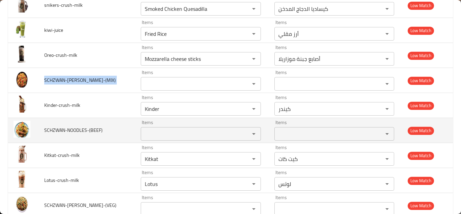
copy span "SCHZWAN-FRIED-RICE-(MIX)"
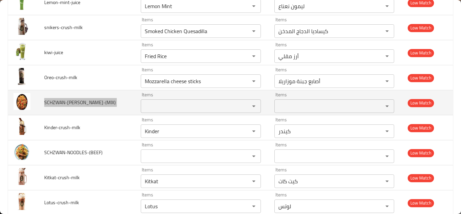
scroll to position [576, 0]
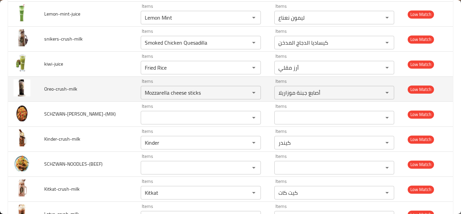
click at [122, 85] on td "Oreo-crush-milk" at bounding box center [87, 89] width 96 height 25
click at [188, 92] on input "Mozzarella cheese sticks" at bounding box center [191, 92] width 96 height 9
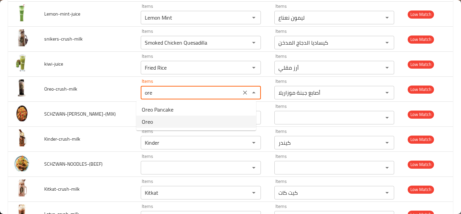
click at [179, 120] on li "Oreo" at bounding box center [196, 121] width 120 height 12
type input "Oreo"
type input "أوريو"
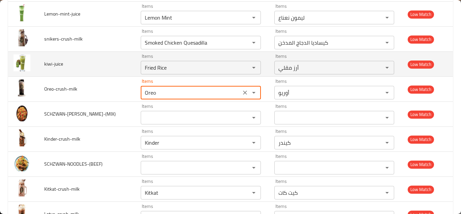
type input "Oreo"
click at [121, 71] on td "kiwi-juice" at bounding box center [87, 64] width 96 height 25
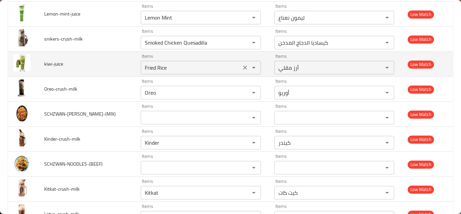
click at [156, 66] on input "Fried Rice" at bounding box center [191, 67] width 96 height 9
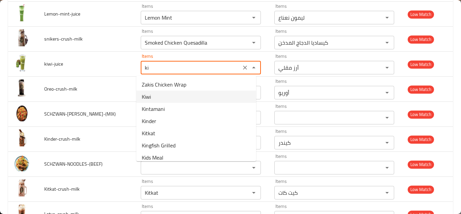
scroll to position [5, 0]
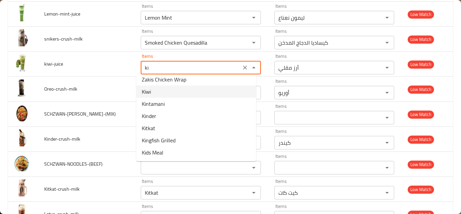
click at [163, 92] on li "Kiwi" at bounding box center [196, 91] width 120 height 12
type input "Kiwi"
type input "كيوي"
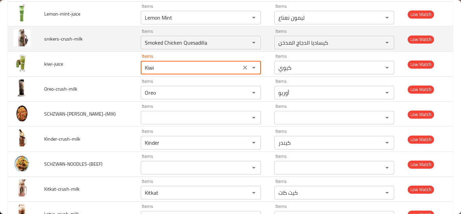
type input "Kiwi"
click at [122, 38] on td "snikers-crush-milk" at bounding box center [87, 39] width 96 height 25
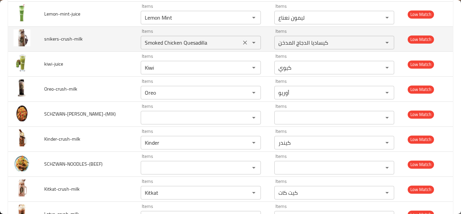
click at [170, 38] on input "Smoked Chicken Quesadilla" at bounding box center [191, 42] width 96 height 9
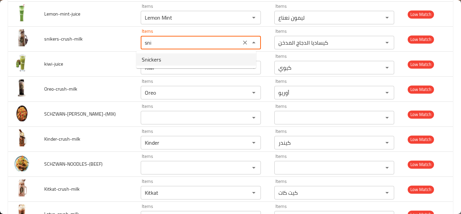
click at [170, 58] on li "Snickers" at bounding box center [196, 59] width 120 height 12
type input "Snickers"
type input "سنيكرز"
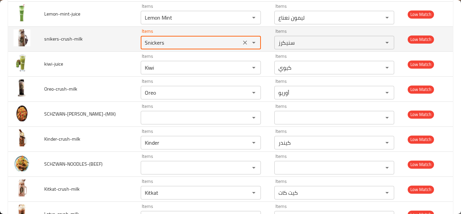
type input "Snickers"
click at [119, 36] on td "snikers-crush-milk" at bounding box center [87, 39] width 96 height 25
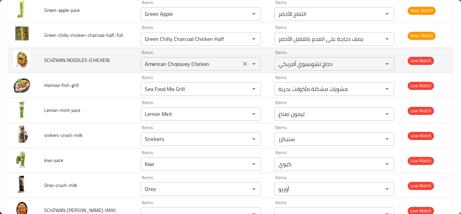
scroll to position [475, 0]
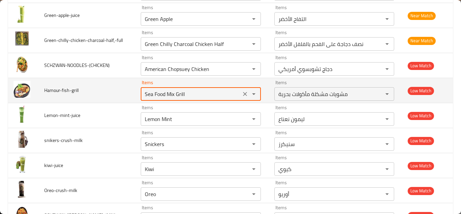
click at [164, 90] on input "Sea Food Mix Grill" at bounding box center [191, 93] width 96 height 9
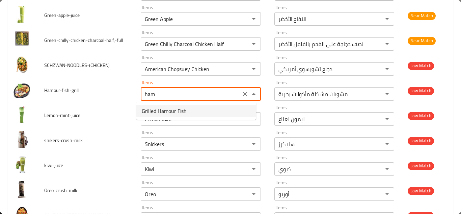
click at [184, 109] on span "Grilled Hamour Fish" at bounding box center [164, 111] width 45 height 8
type input "Grilled Hamour Fish"
type input "سمك هامور مشوي"
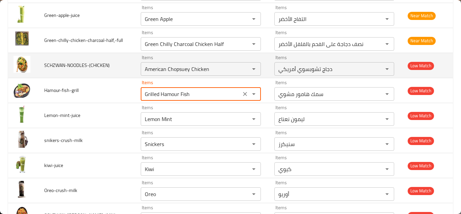
type input "Grilled Hamour Fish"
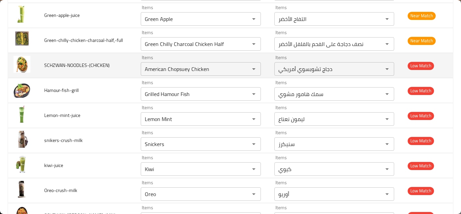
click at [135, 66] on td "Items American Chopsuey Chicken Items" at bounding box center [201, 65] width 133 height 25
click at [198, 67] on input "American Chopsuey Chicken" at bounding box center [191, 68] width 96 height 9
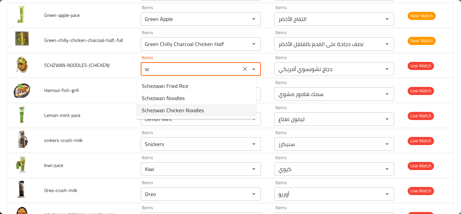
click at [205, 110] on li "Schezwan Chicken Noodles" at bounding box center [196, 110] width 120 height 12
type input "Schezwan Chicken Noodles"
type input "نودلز دجاج شيزوان"
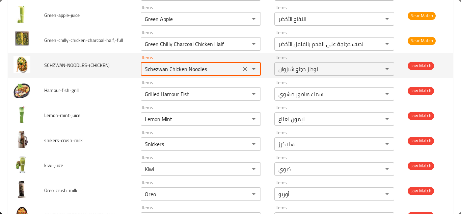
type input "Schezwan Chicken Noodles"
click at [125, 63] on td "SCHZWAN-NOODLES-(CHICKEN)" at bounding box center [87, 65] width 96 height 25
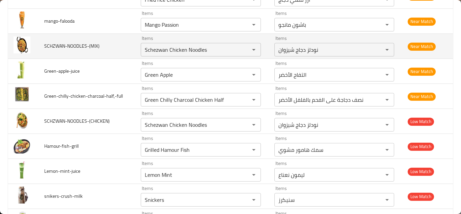
scroll to position [407, 0]
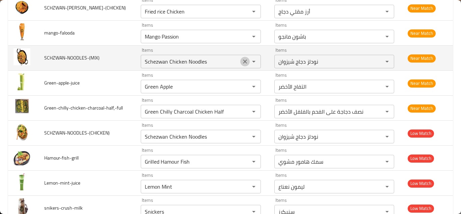
click at [241, 58] on button "Clear" at bounding box center [244, 61] width 9 height 9
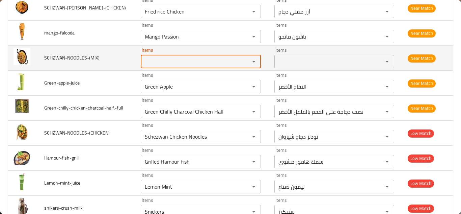
click at [79, 59] on span "SCHZWAN-NOODLES-(MIX)" at bounding box center [71, 57] width 55 height 9
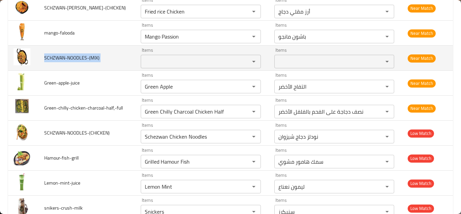
click at [79, 59] on span "SCHZWAN-NOODLES-(MIX)" at bounding box center [71, 57] width 55 height 9
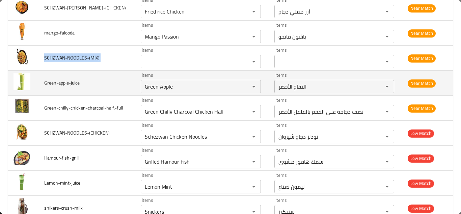
copy span "SCHZWAN-NOODLES-(MIX)"
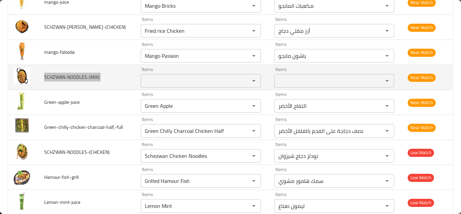
scroll to position [374, 0]
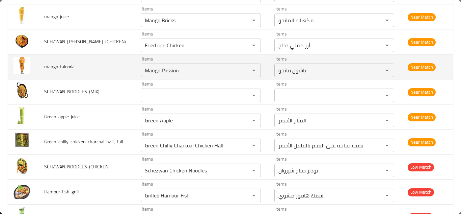
click at [116, 66] on td "mango-falooda" at bounding box center [87, 66] width 96 height 25
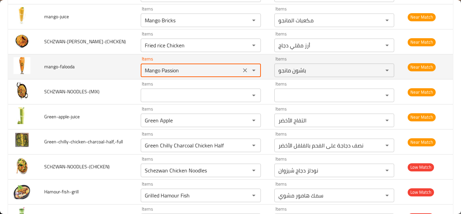
click at [177, 67] on input "Mango Passion" at bounding box center [191, 69] width 96 height 9
click at [187, 68] on input "Mango Passion" at bounding box center [191, 69] width 96 height 9
type input "M"
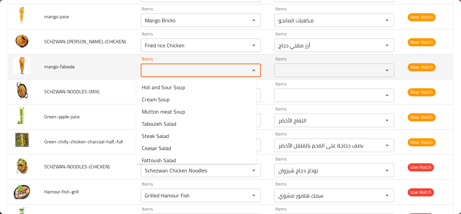
click at [62, 66] on span "mango-falooda" at bounding box center [59, 66] width 30 height 9
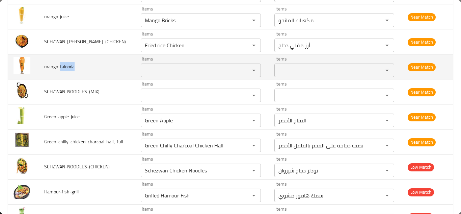
click at [62, 66] on span "mango-falooda" at bounding box center [59, 66] width 30 height 9
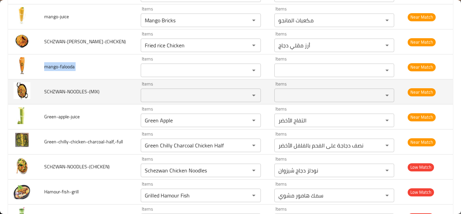
copy span "mango-falooda"
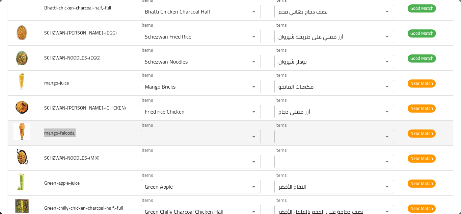
scroll to position [306, 0]
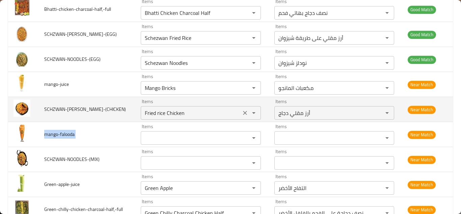
drag, startPoint x: 241, startPoint y: 112, endPoint x: 208, endPoint y: 113, distance: 33.1
click at [242, 112] on icon "Clear" at bounding box center [245, 112] width 7 height 7
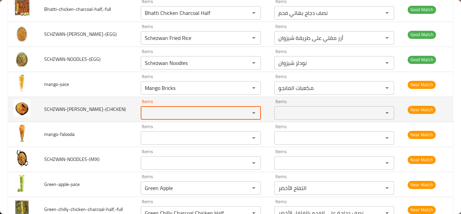
click at [164, 107] on div "Items" at bounding box center [201, 112] width 120 height 13
type input "s"
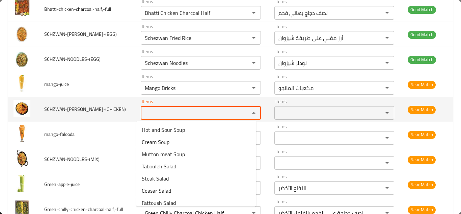
click at [81, 108] on span "SCHZWAN-FRIED-RICE-(CHICKEN)" at bounding box center [85, 109] width 82 height 9
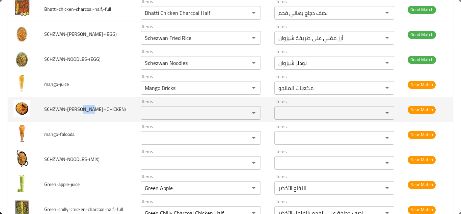
click at [81, 108] on span "SCHZWAN-FRIED-RICE-(CHICKEN)" at bounding box center [85, 109] width 82 height 9
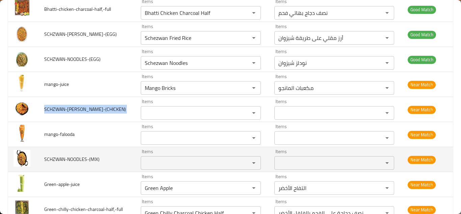
copy span "SCHZWAN-FRIED-RICE-(CHICKEN)"
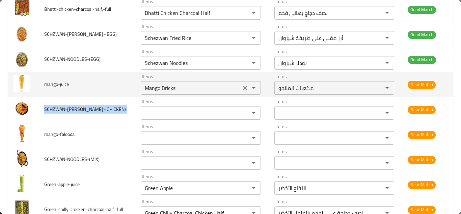
click at [186, 85] on input "Mango Bricks" at bounding box center [191, 87] width 96 height 9
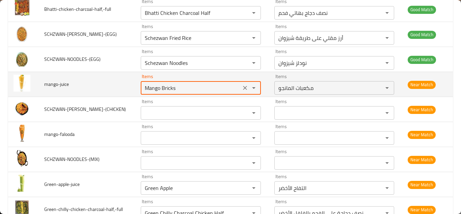
click at [192, 85] on input "Mango Bricks" at bounding box center [191, 87] width 96 height 9
type input "Mango"
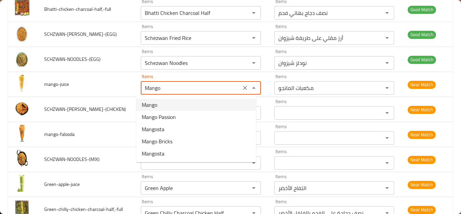
click at [172, 104] on li "Mango" at bounding box center [196, 105] width 120 height 12
type input "مانجو"
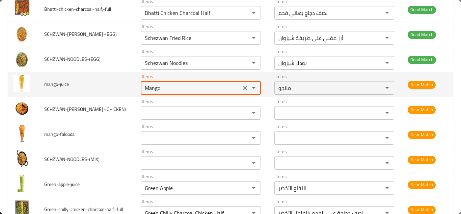
type input "Mango"
click at [109, 82] on td "mango-juice" at bounding box center [87, 84] width 96 height 25
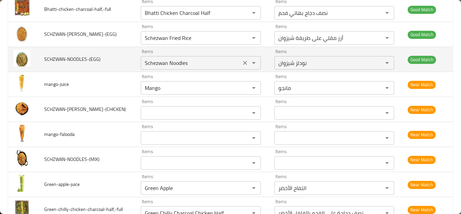
click at [243, 62] on icon "Clear" at bounding box center [245, 63] width 4 height 4
click at [80, 55] on span "SCHZWAN-NOODLES-(EGG)" at bounding box center [72, 59] width 56 height 9
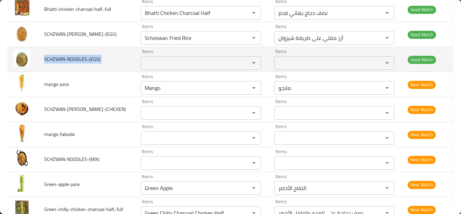
click at [80, 55] on span "SCHZWAN-NOODLES-(EGG)" at bounding box center [72, 59] width 56 height 9
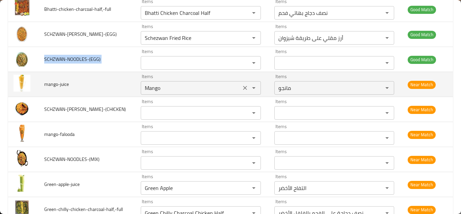
copy span "SCHZWAN-NOODLES-(EGG)"
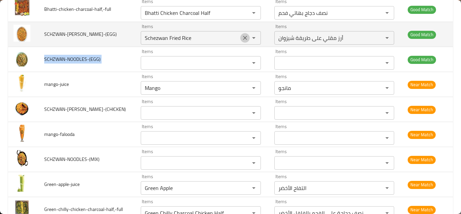
click at [242, 36] on icon "Clear" at bounding box center [245, 37] width 7 height 7
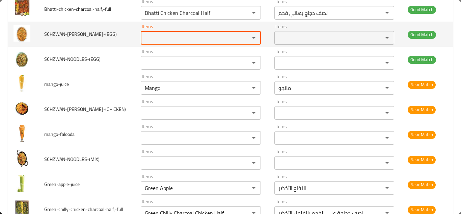
click at [76, 34] on span "SCHZWAN-FRIED-RICE-(EGG)" at bounding box center [80, 34] width 73 height 9
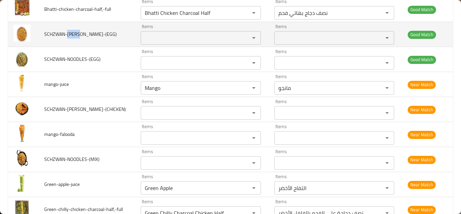
click at [76, 33] on span "SCHZWAN-FRIED-RICE-(EGG)" at bounding box center [80, 34] width 73 height 9
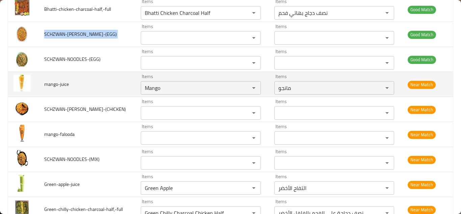
copy span "SCHZWAN-FRIED-RICE-(EGG)"
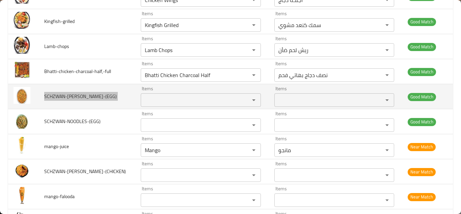
scroll to position [239, 0]
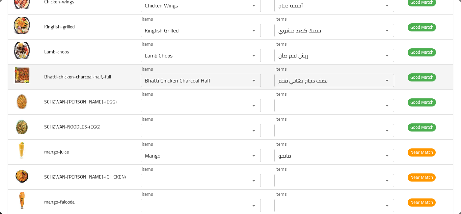
click at [125, 76] on td "Bhatti-chicken-charcoal-half,-full" at bounding box center [87, 76] width 96 height 25
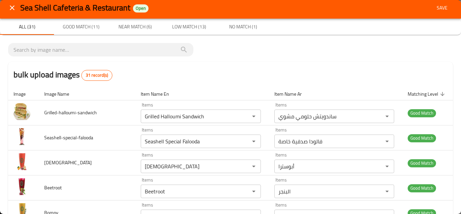
scroll to position [0, 0]
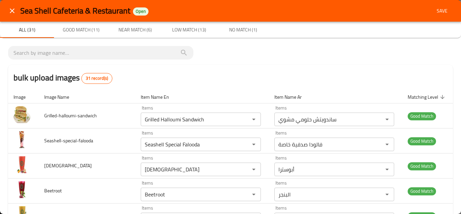
click at [439, 10] on span "Save" at bounding box center [442, 11] width 16 height 8
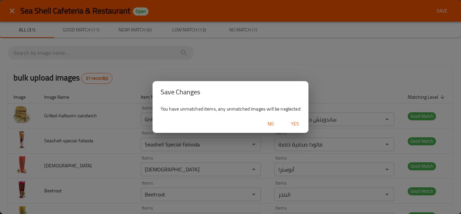
click at [295, 120] on span "Yes" at bounding box center [295, 123] width 16 height 8
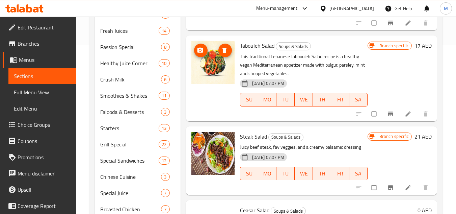
scroll to position [135, 0]
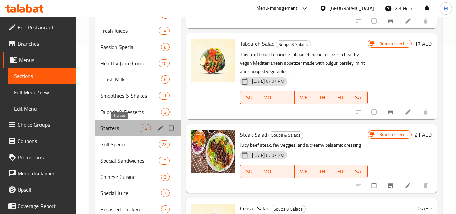
click at [123, 130] on span "Starters" at bounding box center [119, 128] width 39 height 8
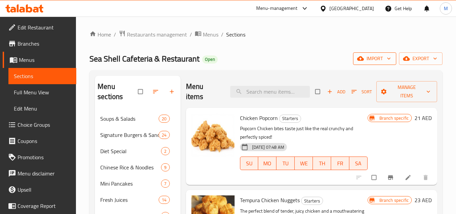
click at [388, 61] on icon "button" at bounding box center [388, 58] width 7 height 7
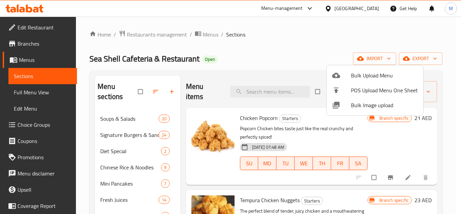
click at [354, 104] on span "Bulk Image upload" at bounding box center [384, 105] width 67 height 8
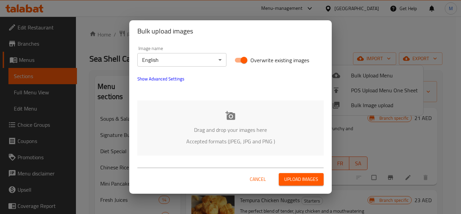
drag, startPoint x: 180, startPoint y: 114, endPoint x: 175, endPoint y: 114, distance: 4.4
click at [179, 114] on div "Drag and drop your images here Accepted formats (JPEG, JPG and PNG )" at bounding box center [230, 127] width 186 height 55
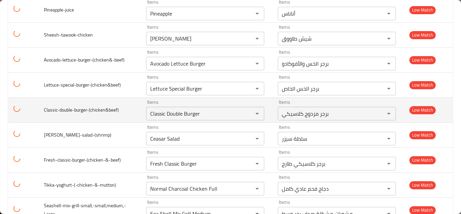
scroll to position [1209, 0]
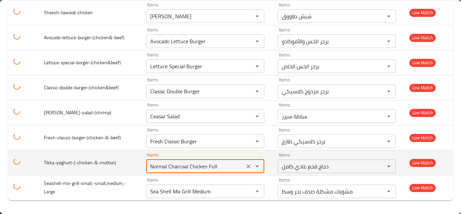
click at [218, 163] on input "Normal Charcoal Chicken Full" at bounding box center [195, 165] width 94 height 9
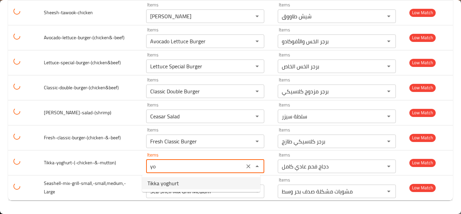
click at [194, 183] on li "Tikka yoghurt" at bounding box center [201, 183] width 118 height 12
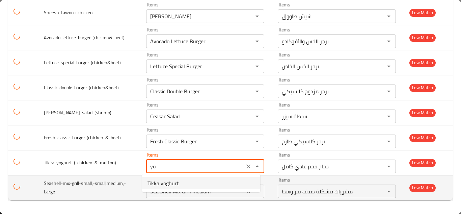
type input "Tikka yoghurt"
type input "[PERSON_NAME]"
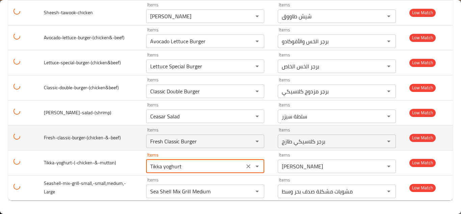
type input "Tikka yoghurt"
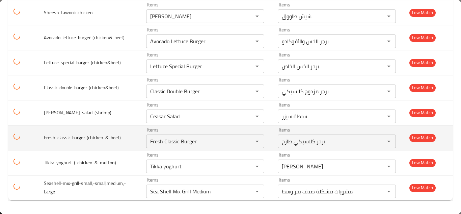
click at [133, 146] on td "Fresh-classic-burger-(chicken-&-beef)" at bounding box center [89, 137] width 102 height 25
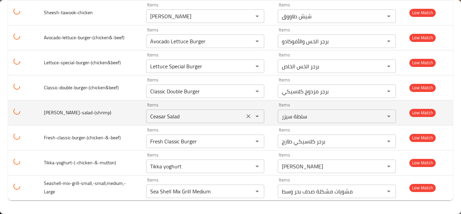
click at [186, 113] on input "Ceasar Salad" at bounding box center [195, 115] width 94 height 9
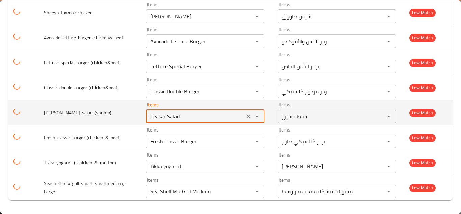
click at [195, 114] on input "Ceasar Salad" at bounding box center [195, 115] width 94 height 9
type input "C"
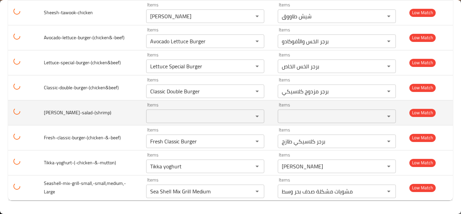
click at [63, 114] on span "[PERSON_NAME]-salad-(shrimp)" at bounding box center [77, 112] width 67 height 9
click at [74, 113] on span "[PERSON_NAME]-salad-(shrimp)" at bounding box center [77, 112] width 67 height 9
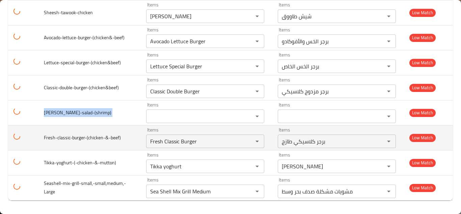
copy span "[PERSON_NAME]-salad-(shrimp)"
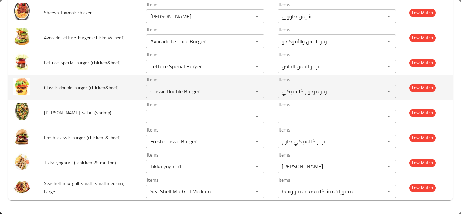
click at [130, 91] on td "Classic-double-burger-(chicken&beef)" at bounding box center [89, 87] width 102 height 25
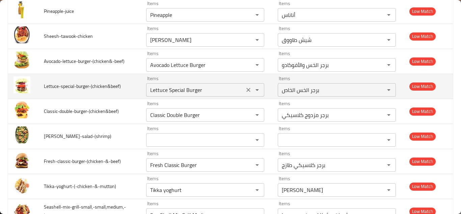
scroll to position [1142, 0]
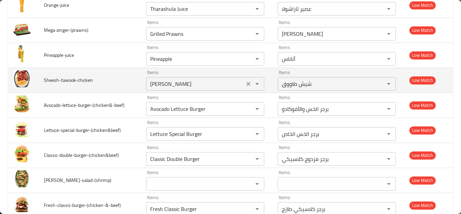
click at [197, 83] on input "[PERSON_NAME]" at bounding box center [195, 83] width 94 height 9
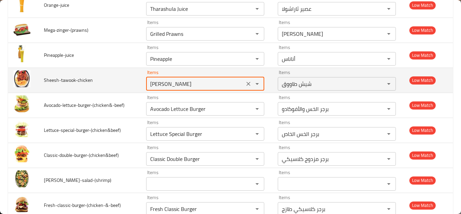
click at [204, 82] on input "[PERSON_NAME]" at bounding box center [195, 83] width 94 height 9
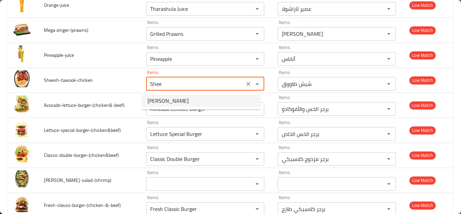
click at [202, 102] on li "[PERSON_NAME]" at bounding box center [201, 100] width 118 height 12
type input "[PERSON_NAME]"
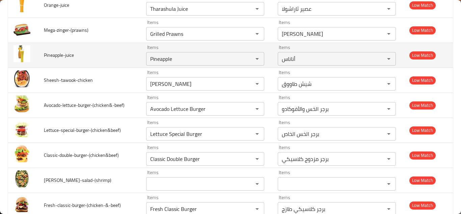
click at [129, 54] on td "Pineapple-juice" at bounding box center [89, 55] width 102 height 25
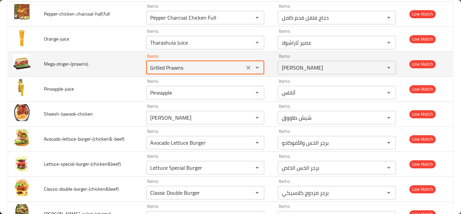
click at [167, 66] on input "Grilled Prawns" at bounding box center [195, 67] width 94 height 9
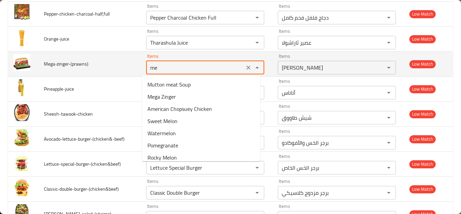
type input "meg"
click at [245, 67] on icon "Clear" at bounding box center [248, 67] width 7 height 7
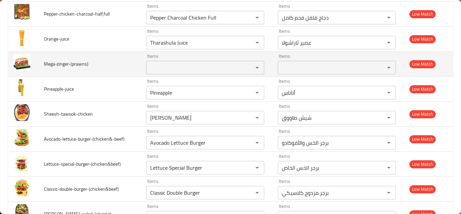
click at [70, 66] on span "Mega-zinger-(prawns)" at bounding box center [66, 63] width 45 height 9
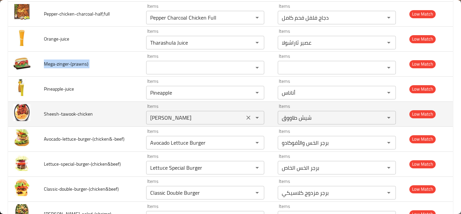
copy span "Mega-zinger-(prawns)"
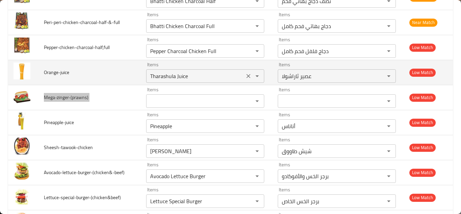
scroll to position [1074, 0]
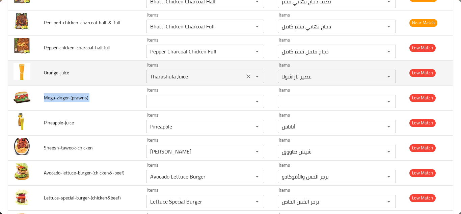
click at [174, 76] on input "Tharashula Juice" at bounding box center [195, 76] width 94 height 9
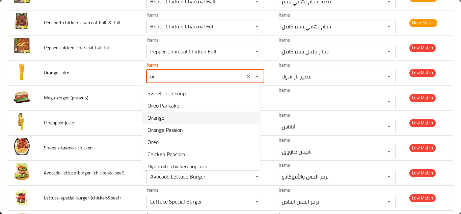
click at [174, 114] on li "Orange" at bounding box center [201, 117] width 118 height 12
type input "Orange"
type input "برتقال"
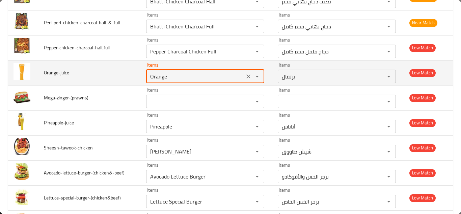
type input "Orange"
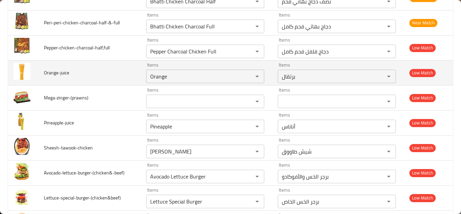
click at [127, 70] on td "Orange-juice" at bounding box center [89, 72] width 102 height 25
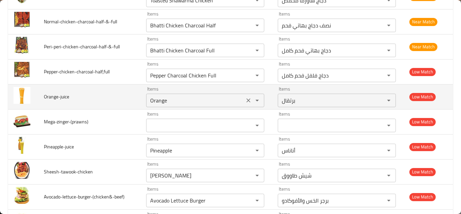
scroll to position [1041, 0]
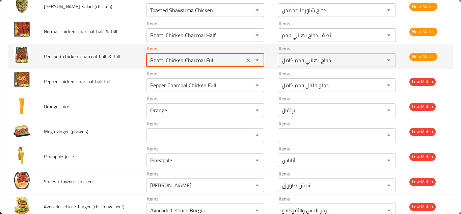
click at [170, 59] on input "Bhatti Chicken Charcoal Full" at bounding box center [195, 59] width 94 height 9
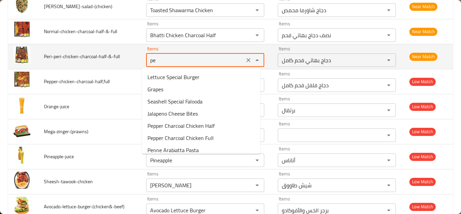
type input "p"
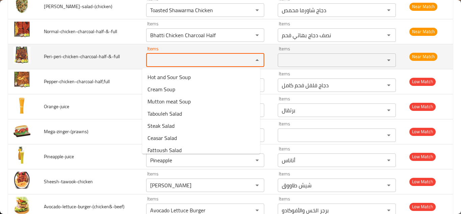
click at [79, 56] on span "Peri-peri-chicken-charcoal-half-&-full" at bounding box center [82, 56] width 76 height 9
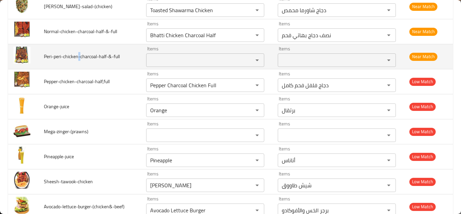
click at [79, 56] on span "Peri-peri-chicken-charcoal-half-&-full" at bounding box center [82, 56] width 76 height 9
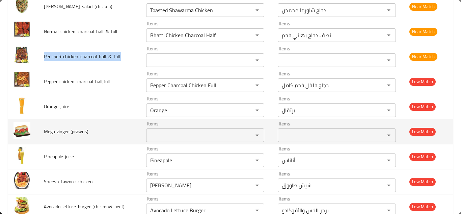
copy span "Peri-peri-chicken-charcoal-half-&-full"
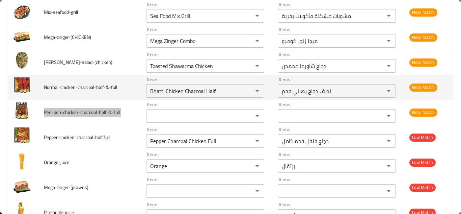
scroll to position [973, 0]
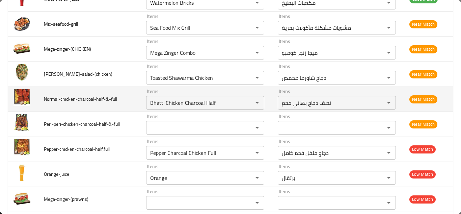
click at [130, 101] on td "Normal-chicken-charcoal-half-&-full" at bounding box center [89, 98] width 102 height 25
click at [195, 101] on input "Bhatti Chicken Charcoal Half" at bounding box center [195, 102] width 94 height 9
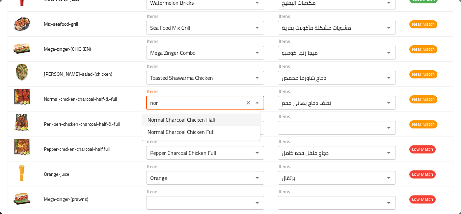
click at [190, 121] on span "Normal Charcoal Chicken Half" at bounding box center [181, 119] width 68 height 8
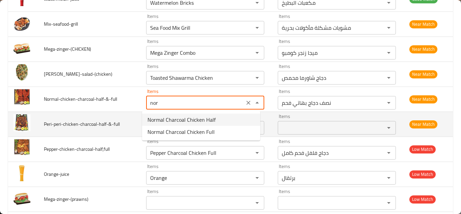
type input "Normal Charcoal Chicken Half"
type input "نصف دجاج فحم عادي"
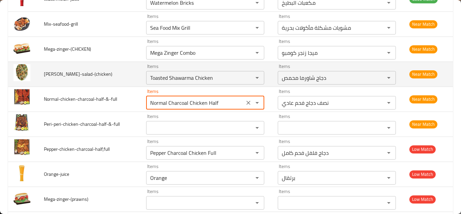
type input "Normal Charcoal Chicken Half"
click at [127, 75] on td "Ceaser-salad-(chicken)" at bounding box center [89, 73] width 102 height 25
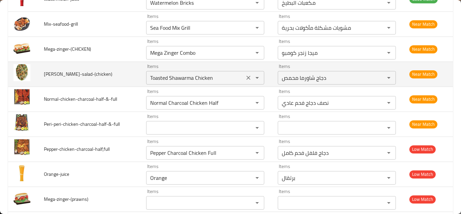
click at [245, 78] on icon "Clear" at bounding box center [248, 77] width 7 height 7
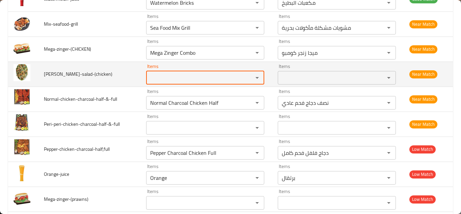
click at [62, 78] on span "Ceaser-salad-(chicken)" at bounding box center [78, 74] width 68 height 9
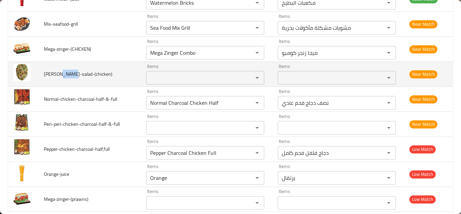
click at [62, 78] on span "Ceaser-salad-(chicken)" at bounding box center [78, 74] width 68 height 9
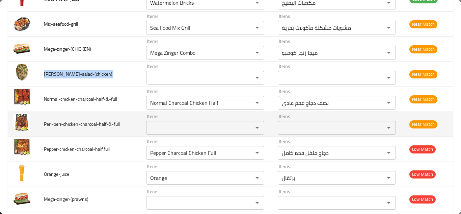
copy span "Ceaser-salad-(chicken)"
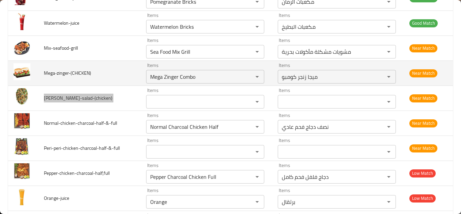
scroll to position [939, 0]
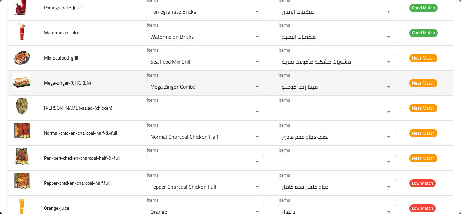
click at [127, 84] on td "Mega-zinger-(CHICKEN)" at bounding box center [89, 82] width 102 height 25
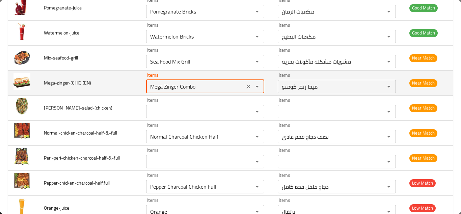
click at [206, 85] on input "Mega Zinger Combo" at bounding box center [195, 86] width 94 height 9
click at [206, 82] on input "Mega Zinger Combo" at bounding box center [195, 86] width 94 height 9
type input "Mega Zinger"
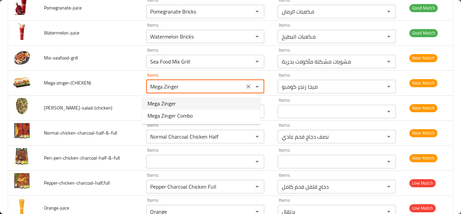
click at [188, 102] on li "Mega Zinger" at bounding box center [201, 103] width 118 height 12
type input "[PERSON_NAME]"
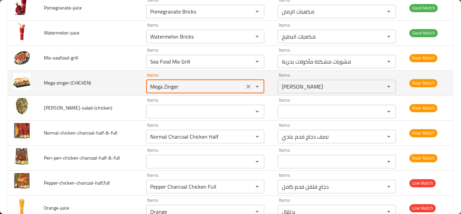
type input "Mega Zinger"
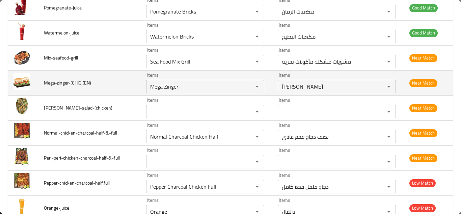
click at [122, 79] on td "Mega-zinger-(CHICKEN)" at bounding box center [89, 82] width 102 height 25
drag, startPoint x: 244, startPoint y: 85, endPoint x: 152, endPoint y: 85, distance: 92.1
click at [245, 85] on icon "Clear" at bounding box center [248, 86] width 7 height 7
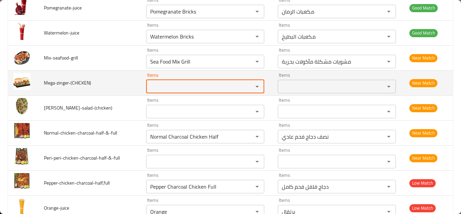
click at [67, 80] on span "Mega-zinger-(CHICKEN)" at bounding box center [67, 82] width 47 height 9
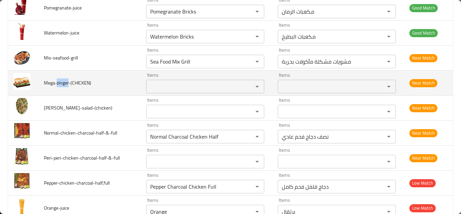
click at [67, 80] on span "Mega-zinger-(CHICKEN)" at bounding box center [67, 82] width 47 height 9
copy span "Mega-zinger-(CHICKEN)"
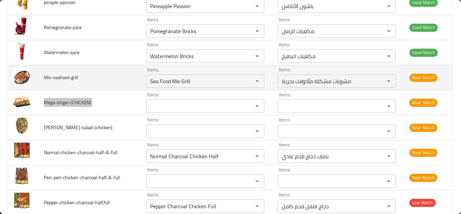
scroll to position [906, 0]
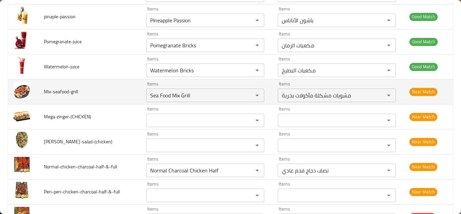
click at [110, 90] on td "Mix-seafood-grill" at bounding box center [89, 91] width 102 height 25
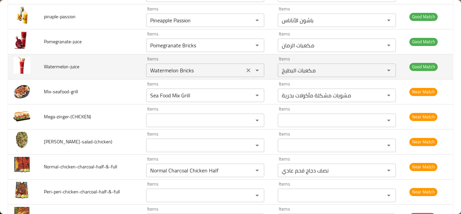
click at [202, 73] on input "Watermelon Bricks" at bounding box center [195, 69] width 94 height 9
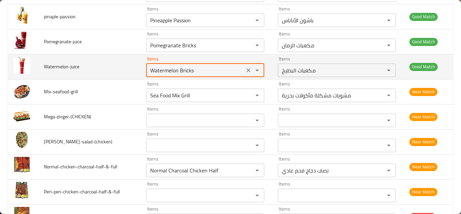
click at [204, 70] on input "Watermelon Bricks" at bounding box center [195, 69] width 94 height 9
type input "Watermelon"
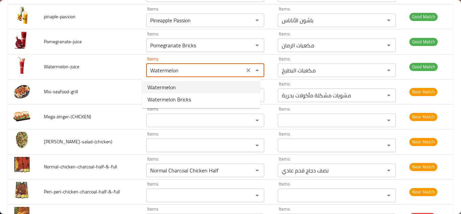
click at [192, 85] on li "Watermelon" at bounding box center [201, 87] width 118 height 12
type input "بطيخ"
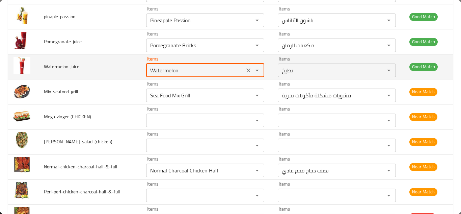
type input "Watermelon"
click at [124, 66] on td "Watermelon-juice" at bounding box center [89, 66] width 102 height 25
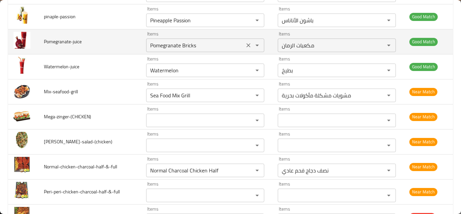
click at [200, 45] on input "Pomegranate Bricks" at bounding box center [195, 44] width 94 height 9
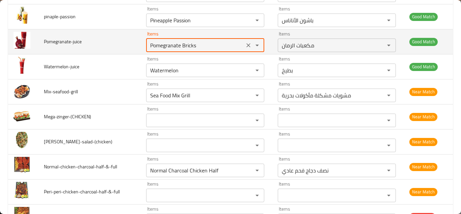
click at [205, 45] on input "Pomegranate Bricks" at bounding box center [195, 44] width 94 height 9
type input "Pomegranate"
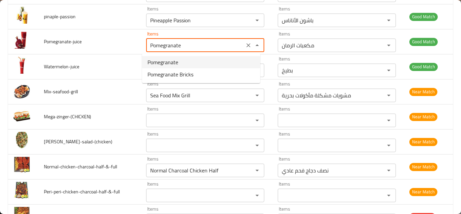
click at [186, 62] on li "Pomegranate" at bounding box center [201, 62] width 118 height 12
type input "رمان"
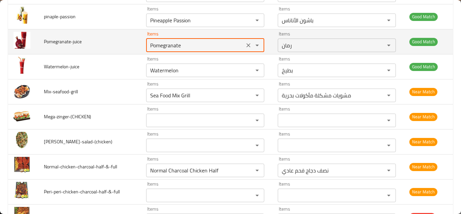
type input "Pomegranate"
click at [127, 41] on td "Pomegranate-juice" at bounding box center [89, 41] width 102 height 25
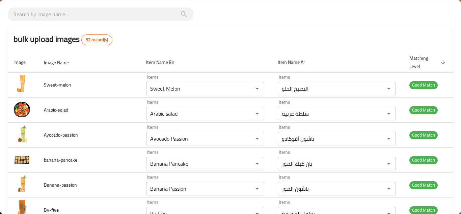
scroll to position [0, 0]
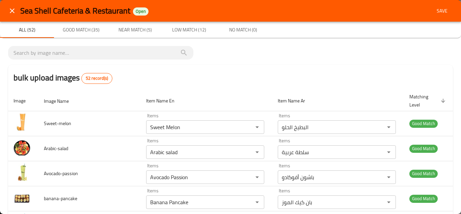
click at [435, 12] on span "Save" at bounding box center [442, 11] width 16 height 8
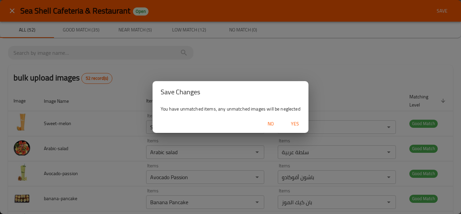
click at [294, 123] on span "Yes" at bounding box center [295, 123] width 16 height 8
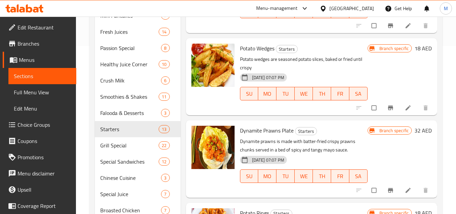
scroll to position [169, 0]
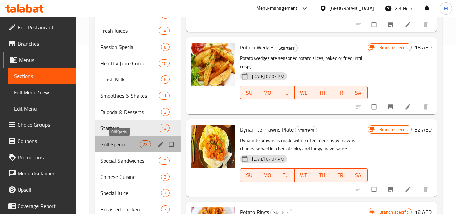
click at [113, 144] on span "Grill Special" at bounding box center [119, 144] width 39 height 8
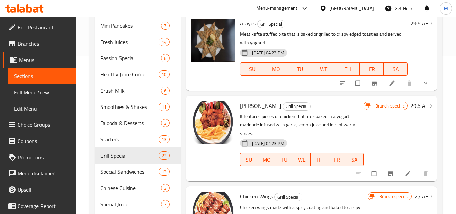
scroll to position [226, 0]
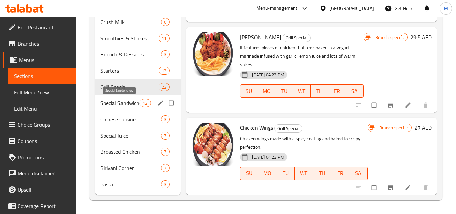
click at [112, 103] on span "Special Sandwiches" at bounding box center [119, 103] width 39 height 8
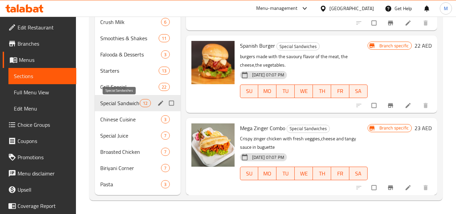
scroll to position [710, 0]
click at [440, 78] on div "Menu sections Soups & Salads 20 Signature Burgers & Sandwiches 24 Diet Special …" at bounding box center [265, 22] width 353 height 356
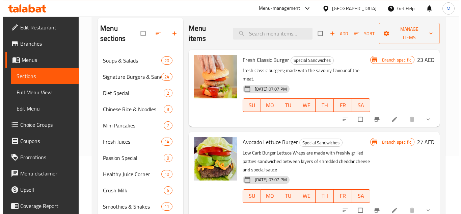
scroll to position [0, 0]
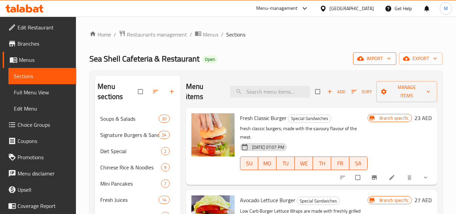
click at [386, 60] on icon "button" at bounding box center [388, 58] width 7 height 7
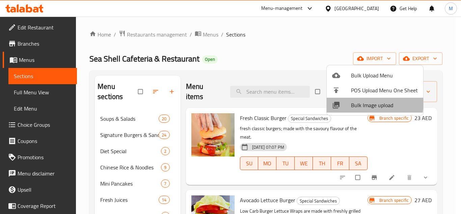
click at [352, 102] on span "Bulk Image upload" at bounding box center [384, 105] width 67 height 8
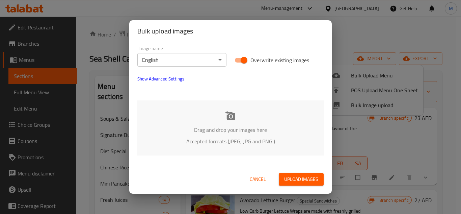
click at [193, 115] on div "Drag and drop your images here Accepted formats (JPEG, JPG and PNG )" at bounding box center [230, 127] width 186 height 55
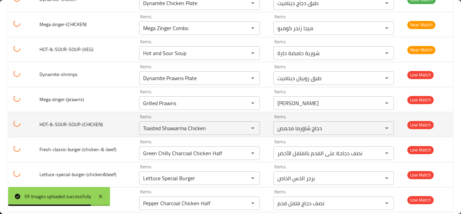
scroll to position [1376, 0]
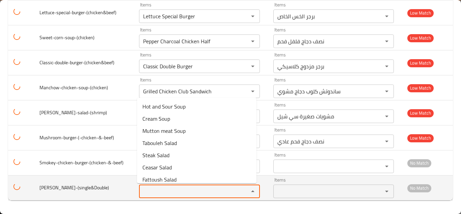
click at [168, 191] on input "Items" at bounding box center [189, 190] width 97 height 9
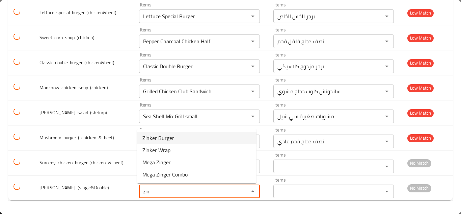
click at [196, 134] on li "Zinker Burger" at bounding box center [196, 138] width 119 height 12
type input "Zinker Burger"
type input "برجر زينكر"
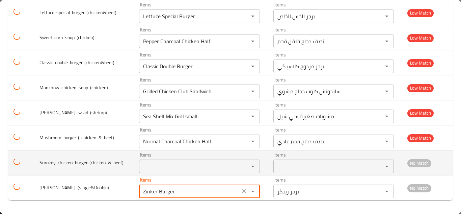
type input "Zinker Burger"
click at [122, 164] on span "Smokey-chicken-burger-(chicken-&-beef)" at bounding box center [81, 162] width 84 height 9
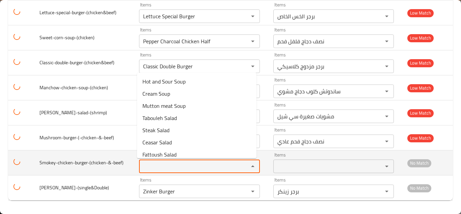
click at [164, 162] on input "Items" at bounding box center [189, 165] width 97 height 9
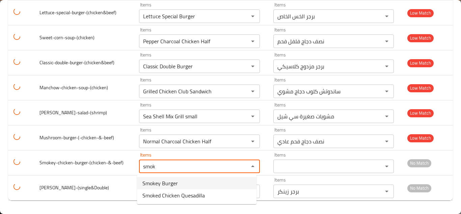
click at [193, 180] on li "Smokey Burger" at bounding box center [196, 183] width 119 height 12
type input "Smokey Burger"
type input "برجر مدخن"
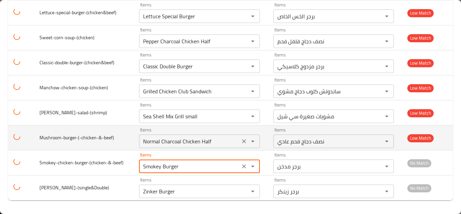
click at [139, 144] on div "Normal Charcoal Chicken Half Items" at bounding box center [199, 140] width 121 height 13
type input "Smokey Burger"
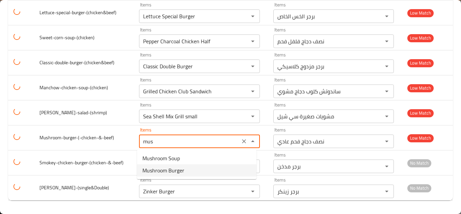
click at [187, 170] on li "Mushroom Burger" at bounding box center [196, 170] width 119 height 12
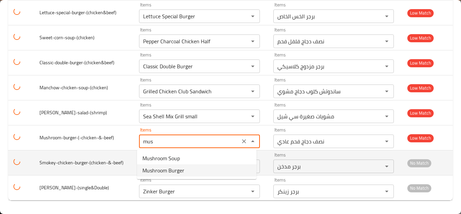
type input "Mushroom Burger"
type input "برجر ماشروم"
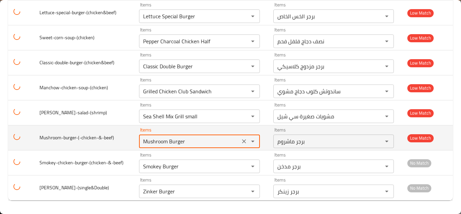
type input "Mushroom Burger"
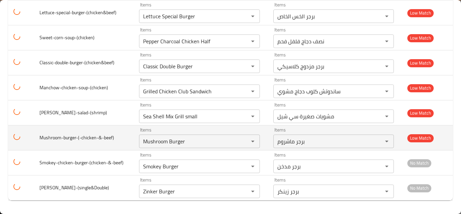
click at [131, 136] on td "Mushroom-burger-(-chicken-&-beef)" at bounding box center [84, 137] width 100 height 25
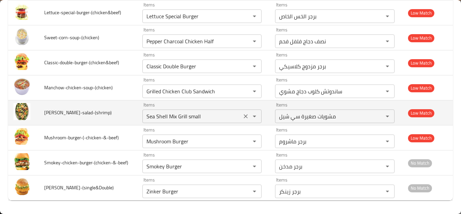
click at [185, 113] on input "Sea Shell Mix Grill small" at bounding box center [191, 115] width 95 height 9
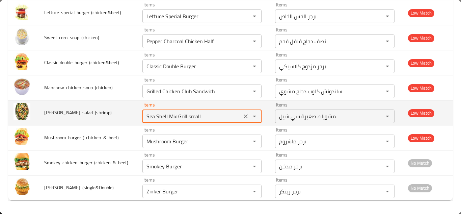
click at [244, 116] on icon "Clear" at bounding box center [245, 116] width 7 height 7
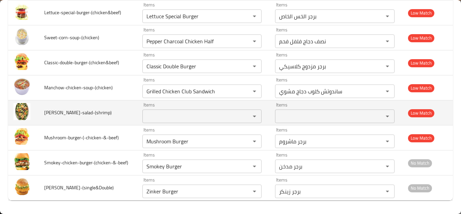
click at [68, 112] on span "Ceaser-salad-(shrimp)" at bounding box center [77, 112] width 67 height 9
click at [67, 112] on span "Ceaser-salad-(shrimp)" at bounding box center [77, 112] width 67 height 9
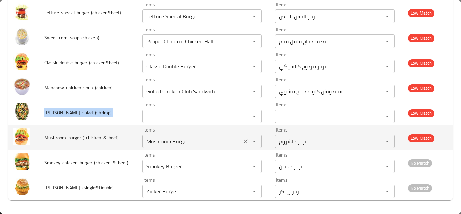
copy span "Ceaser-salad-(shrimp)"
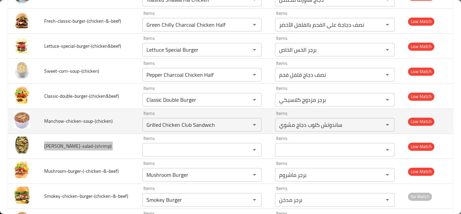
scroll to position [1343, 0]
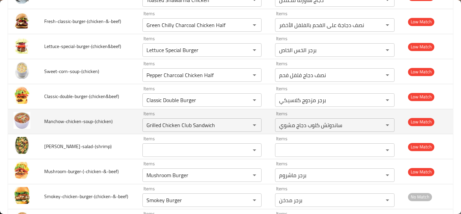
drag, startPoint x: 120, startPoint y: 122, endPoint x: 127, endPoint y: 121, distance: 6.1
click at [121, 121] on td "Manchow-chicken-soup-(chicken)" at bounding box center [88, 121] width 98 height 25
click at [187, 122] on input "Grilled Chicken Club Sandwich" at bounding box center [191, 124] width 95 height 9
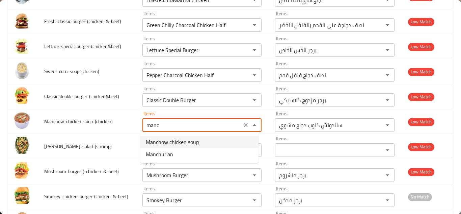
click at [195, 141] on span "Manchow chicken soup" at bounding box center [172, 142] width 53 height 8
type input "Manchow chicken soup"
type input "شوربة دجاج مانشو"
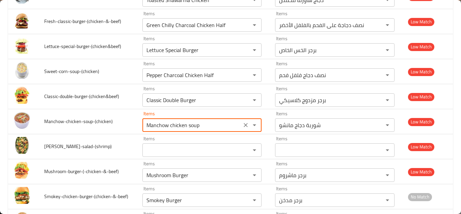
click at [195, 141] on div "Items Items" at bounding box center [201, 146] width 119 height 21
type input "Manchow chicken soup"
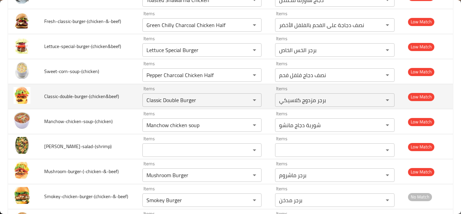
click at [129, 104] on td "Classic-double-burger-(chicken&beef)" at bounding box center [88, 96] width 98 height 25
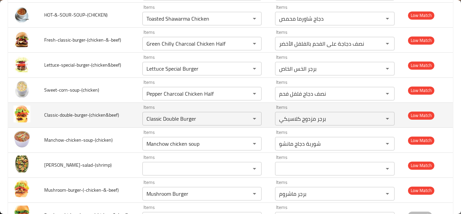
scroll to position [1309, 0]
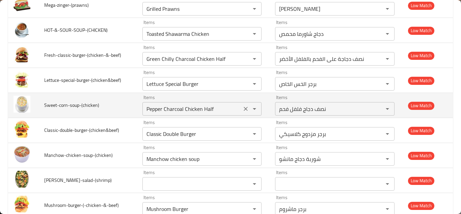
click at [181, 107] on input "Pepper Charcoal Chicken Half" at bounding box center [191, 108] width 95 height 9
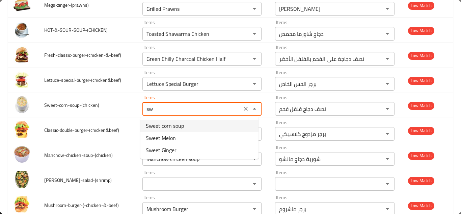
click at [192, 123] on li "Sweet corn soup" at bounding box center [199, 125] width 118 height 12
type input "Sweet corn soup"
type input "شوربة الذرة الحلوة"
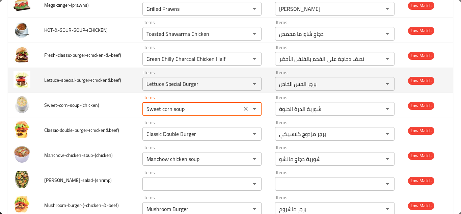
type input "Sweet corn soup"
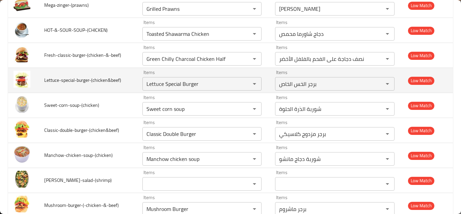
click at [129, 84] on td "Lettuce-special-burger-(chicken&beef)" at bounding box center [88, 80] width 98 height 25
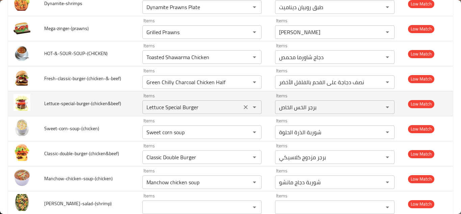
scroll to position [1275, 0]
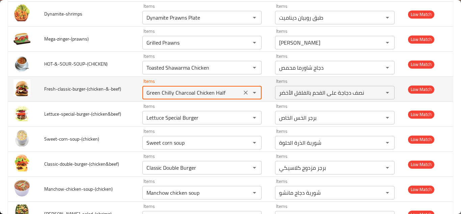
click at [187, 92] on input "Green Chilly Charcoal Chicken Half" at bounding box center [191, 92] width 95 height 9
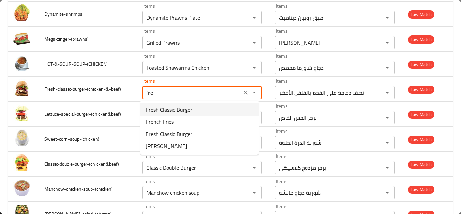
click at [201, 108] on li "Fresh Classic Burger" at bounding box center [199, 109] width 118 height 12
type input "Fresh Classic Burger"
type input "برجر كلاسيكي طازج"
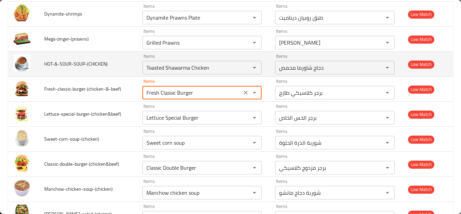
type input "Fresh Classic Burger"
click at [121, 71] on td "HOT-&-SOUR-SOUP-(CHICKEN)" at bounding box center [88, 64] width 98 height 25
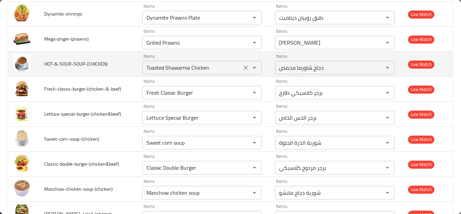
click at [179, 67] on input "Toasted Shawarma Chicken" at bounding box center [191, 67] width 95 height 9
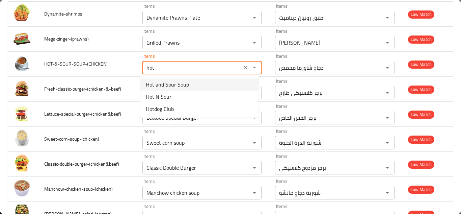
click at [192, 82] on li "Hot and Sour Soup" at bounding box center [199, 84] width 118 height 12
type input "Hot and Sour Soup"
type input "شوربة حامضة حارة"
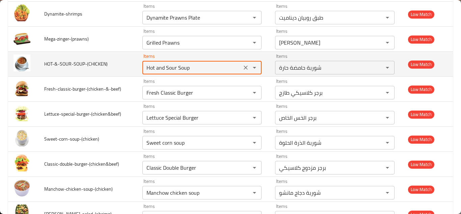
type input "Hot and Sour Soup"
click at [132, 62] on td "HOT-&-SOUR-SOUP-(CHICKEN)" at bounding box center [88, 64] width 98 height 25
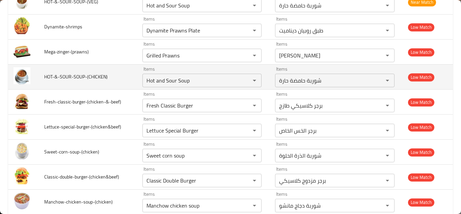
scroll to position [1241, 0]
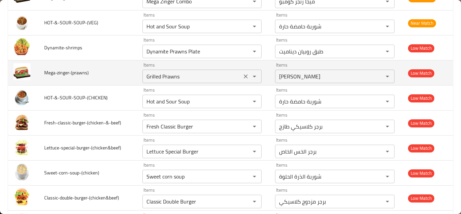
click at [244, 75] on icon "Clear" at bounding box center [246, 76] width 4 height 4
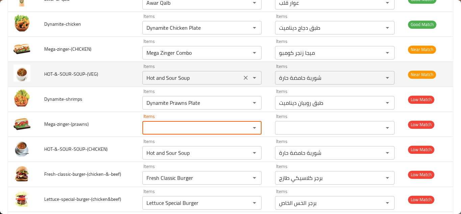
scroll to position [1174, 0]
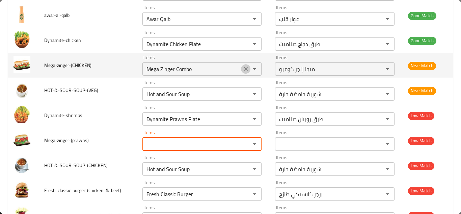
click at [244, 69] on icon "Clear" at bounding box center [246, 69] width 4 height 4
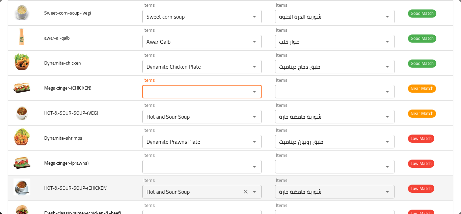
scroll to position [1140, 0]
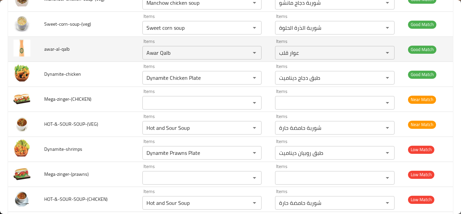
click at [118, 52] on td "awar-al-qalb" at bounding box center [88, 49] width 98 height 25
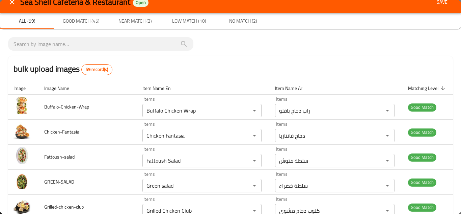
scroll to position [0, 0]
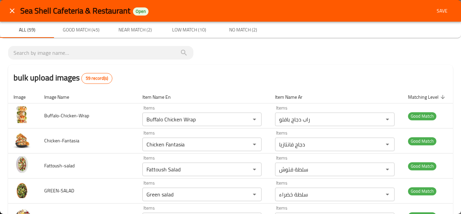
click at [434, 11] on span "Save" at bounding box center [442, 11] width 16 height 8
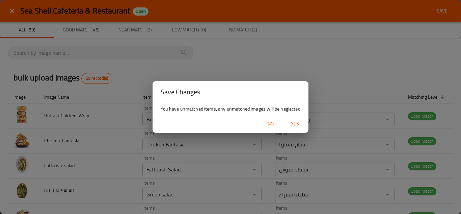
click at [295, 121] on span "Yes" at bounding box center [295, 123] width 16 height 8
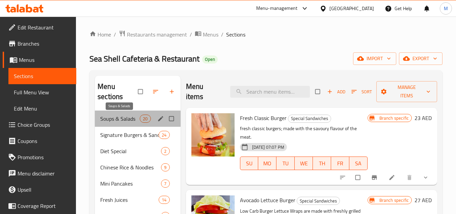
click at [116, 121] on span "Soups & Salads" at bounding box center [119, 118] width 39 height 8
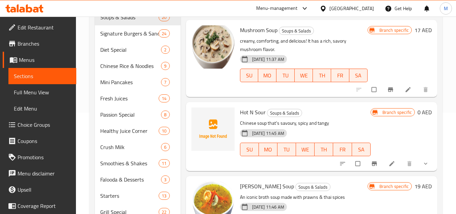
scroll to position [709, 0]
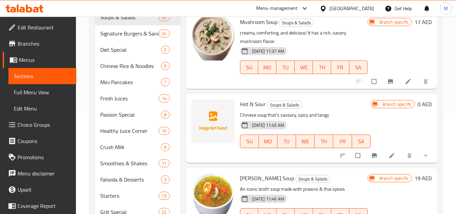
click at [244, 109] on span "Hot N Sour" at bounding box center [253, 104] width 26 height 10
click at [243, 109] on span "Hot N Sour" at bounding box center [253, 104] width 26 height 10
copy span "Hot"
click at [202, 111] on icon "upload picture" at bounding box center [200, 108] width 6 height 5
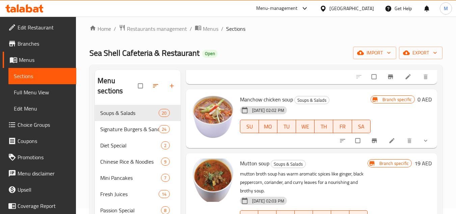
scroll to position [0, 0]
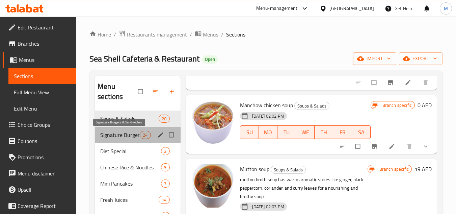
click at [118, 135] on span "Signature Burgers & Sandwiches" at bounding box center [119, 135] width 39 height 8
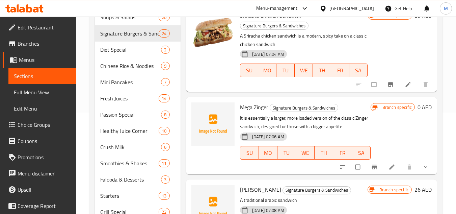
scroll to position [1694, 0]
click at [249, 107] on span "Mega Zinger" at bounding box center [254, 107] width 28 height 10
click at [391, 166] on li at bounding box center [392, 166] width 19 height 11
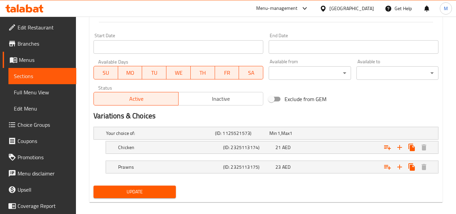
scroll to position [278, 0]
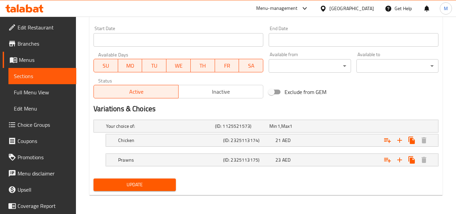
click at [46, 77] on span "Sections" at bounding box center [42, 76] width 57 height 8
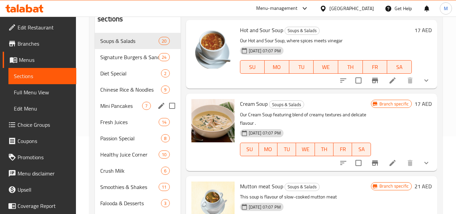
scroll to position [29, 0]
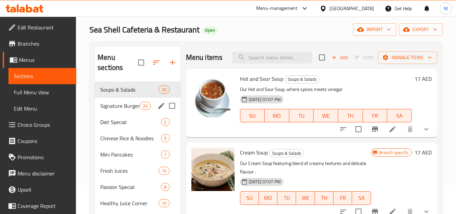
click at [117, 109] on span "Signature Burgers & Sandwiches" at bounding box center [119, 106] width 39 height 8
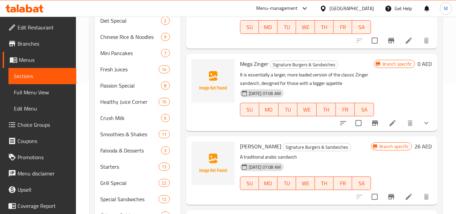
scroll to position [1655, 0]
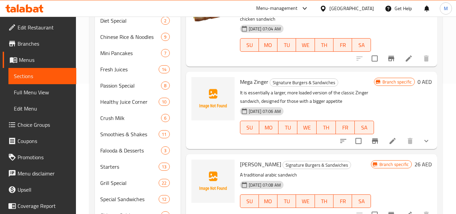
click at [249, 87] on span "Mega Zinger" at bounding box center [254, 82] width 28 height 10
copy h6 "Mega Zinger"
click at [198, 90] on icon "upload picture" at bounding box center [201, 86] width 8 height 8
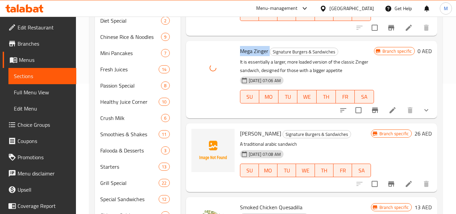
scroll to position [1722, 0]
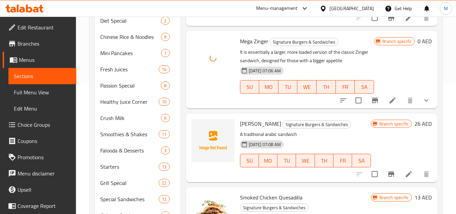
click at [249, 123] on span "[PERSON_NAME]" at bounding box center [260, 123] width 41 height 10
copy span "[PERSON_NAME]"
click at [200, 129] on icon "upload picture" at bounding box center [201, 128] width 8 height 8
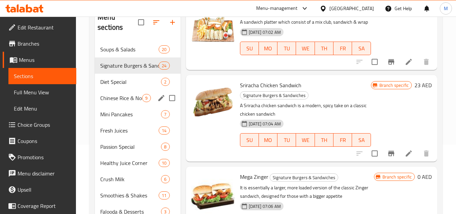
scroll to position [57, 0]
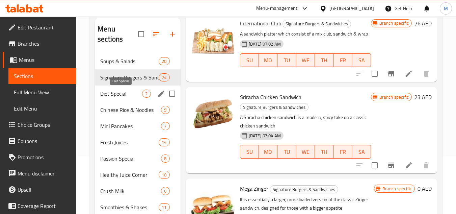
click at [115, 91] on span "Diet Special" at bounding box center [121, 93] width 42 height 8
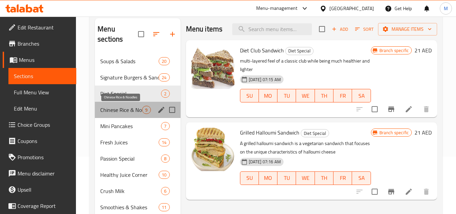
click at [115, 110] on span "Chinese Rice & Noodles" at bounding box center [121, 110] width 42 height 8
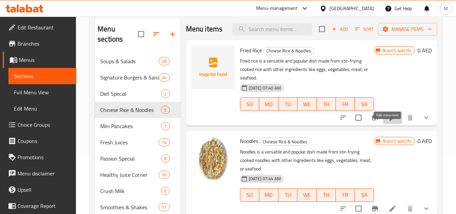
click at [388, 121] on icon at bounding box center [392, 117] width 8 height 8
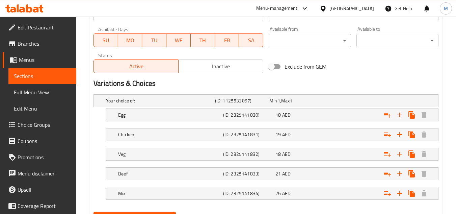
scroll to position [270, 0]
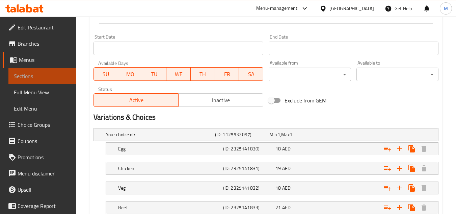
click at [49, 76] on span "Sections" at bounding box center [42, 76] width 57 height 8
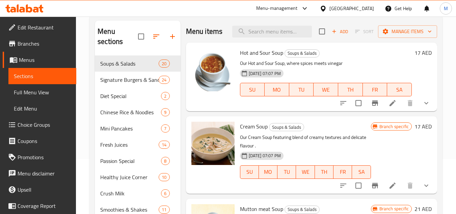
scroll to position [24, 0]
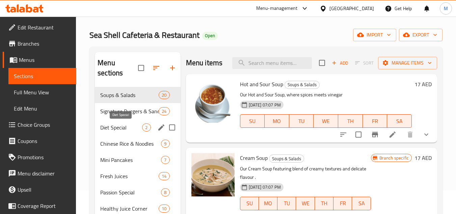
click at [111, 129] on span "Diet Special" at bounding box center [121, 127] width 42 height 8
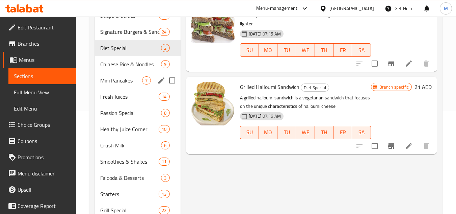
scroll to position [91, 0]
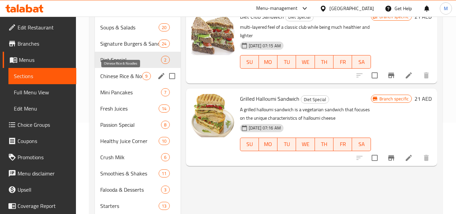
click at [114, 76] on span "Chinese Rice & Noodles" at bounding box center [121, 76] width 42 height 8
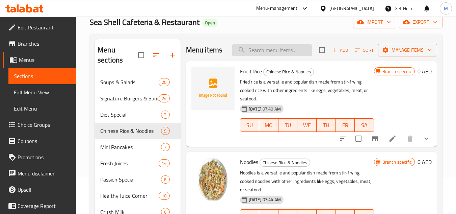
scroll to position [24, 0]
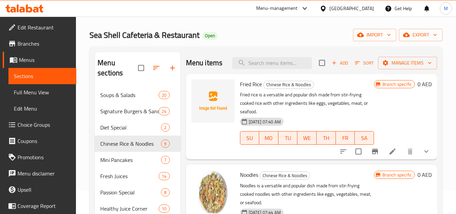
click at [249, 89] on span "Fried Rice" at bounding box center [251, 84] width 22 height 10
copy h6 "Fried Rice"
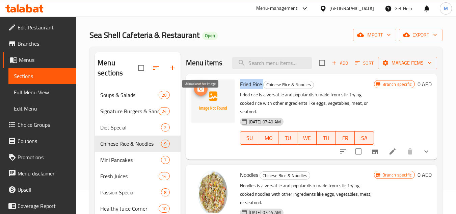
click at [202, 91] on icon "upload picture" at bounding box center [200, 88] width 7 height 6
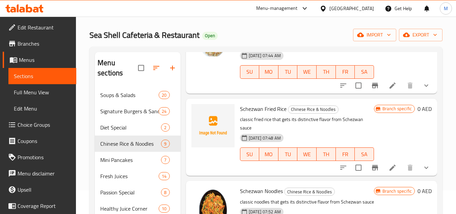
scroll to position [169, 0]
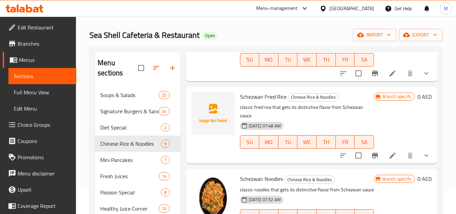
click at [268, 102] on span "Schezwan Fried Rice" at bounding box center [263, 96] width 47 height 10
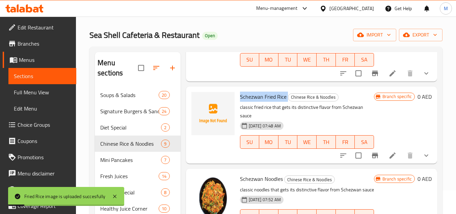
copy h6 "Schezwan Fried Rice"
click at [194, 105] on span "upload picture" at bounding box center [200, 101] width 13 height 8
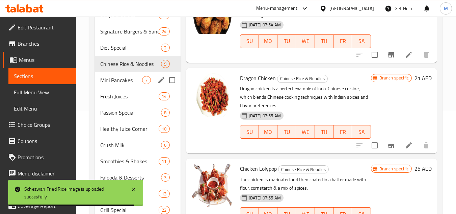
scroll to position [91, 0]
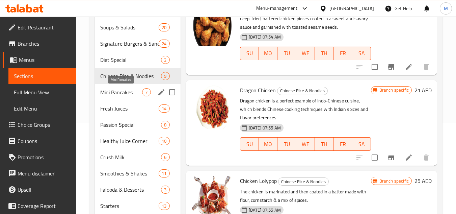
click at [108, 91] on span "Mini Pancakes" at bounding box center [121, 92] width 42 height 8
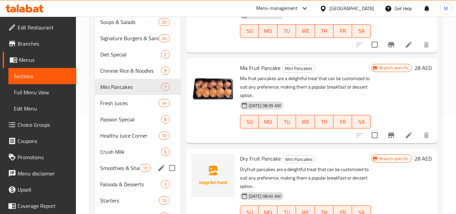
scroll to position [91, 0]
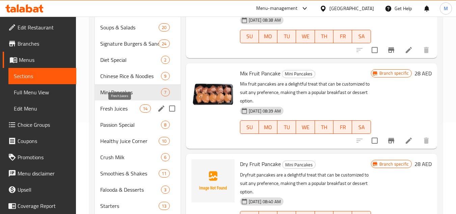
click at [114, 108] on span "Fresh Juices" at bounding box center [119, 108] width 39 height 8
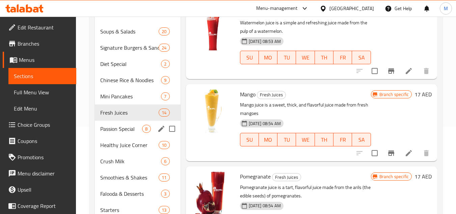
scroll to position [67, 0]
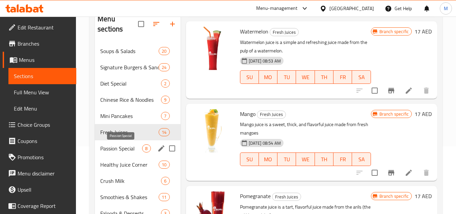
click at [105, 148] on span "Passion Special" at bounding box center [121, 148] width 42 height 8
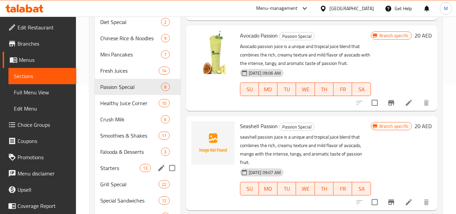
scroll to position [125, 0]
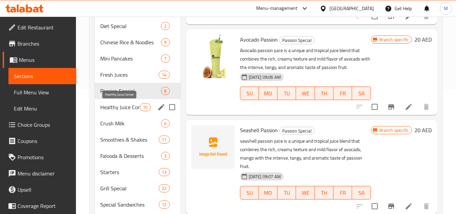
click at [110, 106] on span "Healthy Juice Corner" at bounding box center [119, 107] width 39 height 8
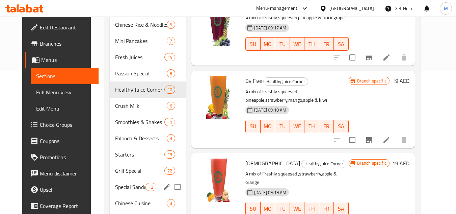
scroll to position [125, 0]
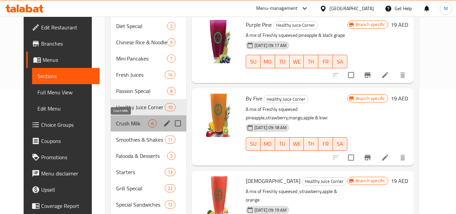
click at [116, 123] on span "Crush Milk" at bounding box center [132, 123] width 32 height 8
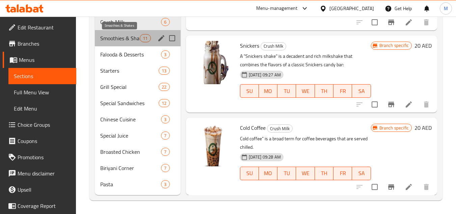
click at [106, 38] on span "Smoothies & Shakes" at bounding box center [119, 38] width 39 height 8
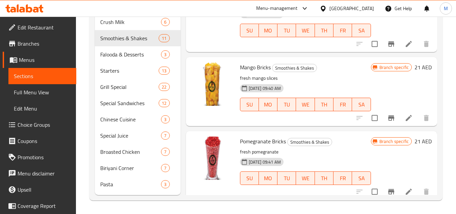
scroll to position [493, 0]
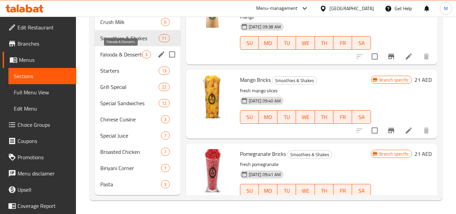
click at [109, 51] on span "Falooda & Desserts" at bounding box center [121, 54] width 42 height 8
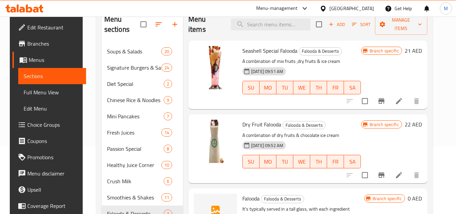
scroll to position [125, 0]
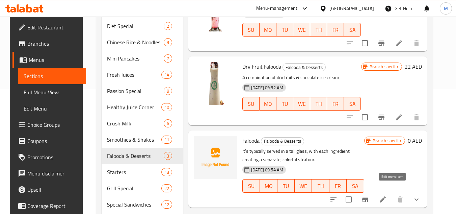
click at [386, 196] on icon at bounding box center [383, 199] width 6 height 6
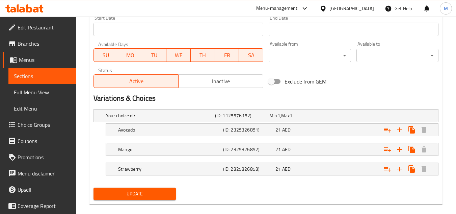
scroll to position [298, 0]
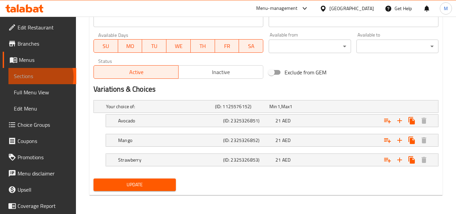
click at [40, 77] on span "Sections" at bounding box center [42, 76] width 57 height 8
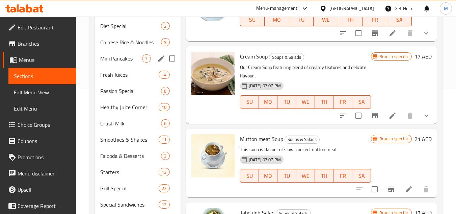
scroll to position [91, 0]
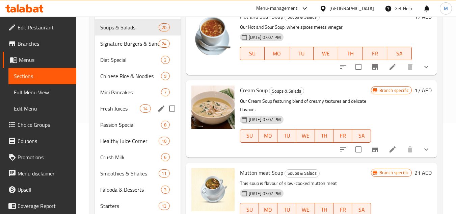
click at [116, 106] on span "Fresh Juices" at bounding box center [119, 108] width 39 height 8
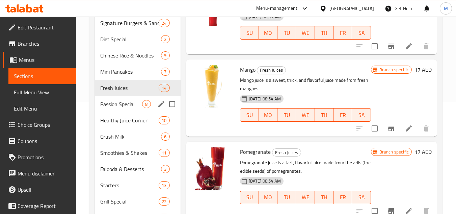
scroll to position [91, 0]
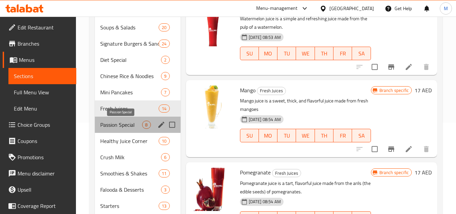
click at [126, 125] on span "Passion Special" at bounding box center [121, 124] width 42 height 8
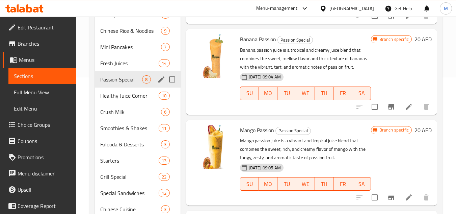
scroll to position [91, 0]
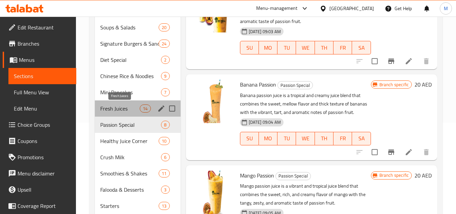
click at [117, 109] on span "Fresh Juices" at bounding box center [119, 108] width 39 height 8
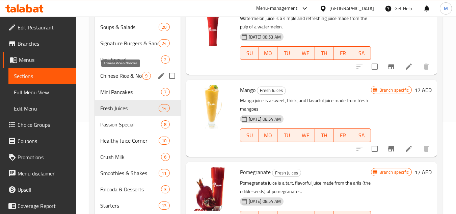
scroll to position [91, 0]
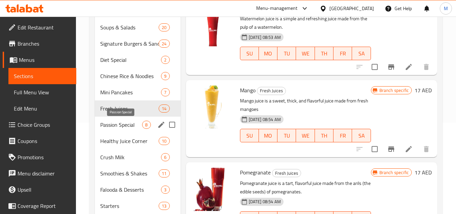
click at [113, 125] on span "Passion Special" at bounding box center [121, 124] width 42 height 8
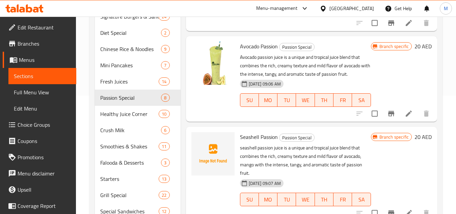
scroll to position [159, 0]
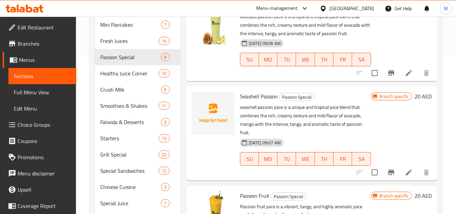
click at [269, 94] on span "Seashell Passion" at bounding box center [259, 96] width 38 height 10
copy h6 "Passion"
click at [198, 99] on icon "upload picture" at bounding box center [200, 101] width 7 height 6
click at [109, 73] on span "Healthy Juice Corner" at bounding box center [119, 73] width 39 height 8
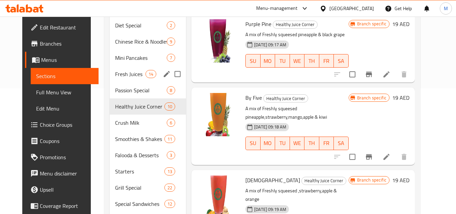
scroll to position [125, 0]
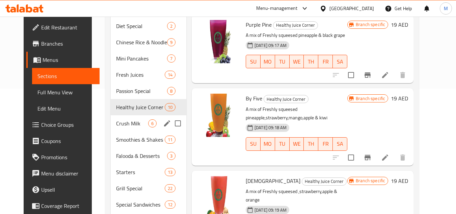
click at [116, 122] on span "Crush Milk" at bounding box center [132, 123] width 32 height 8
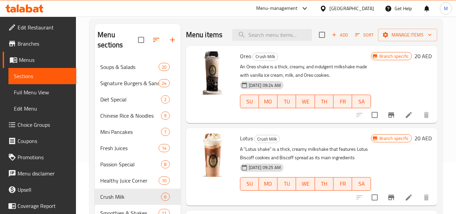
scroll to position [4, 0]
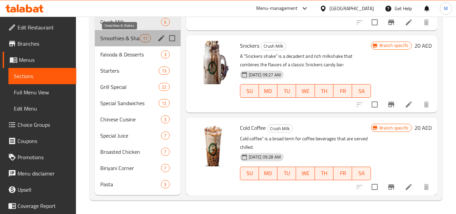
click at [123, 39] on span "Smoothies & Shakes" at bounding box center [119, 38] width 39 height 8
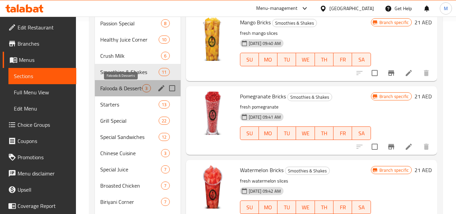
click at [105, 88] on span "Falooda & Desserts" at bounding box center [121, 88] width 42 height 8
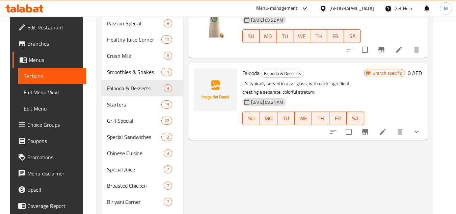
click at [246, 68] on span "Falooda" at bounding box center [250, 73] width 17 height 10
copy h6 "Falooda"
click at [200, 74] on icon "upload picture" at bounding box center [203, 77] width 7 height 6
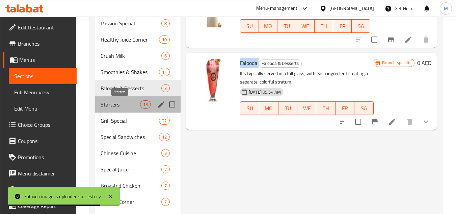
click at [114, 104] on span "Starters" at bounding box center [120, 104] width 39 height 8
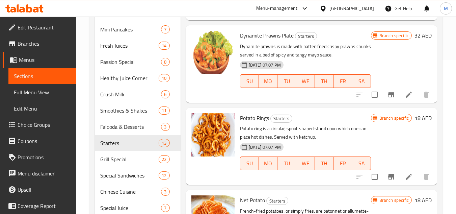
scroll to position [226, 0]
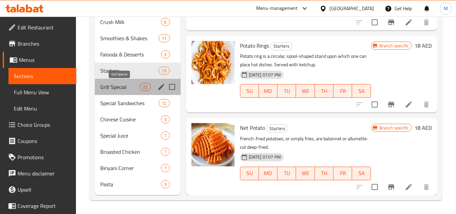
click at [119, 86] on span "Grill Special" at bounding box center [119, 87] width 39 height 8
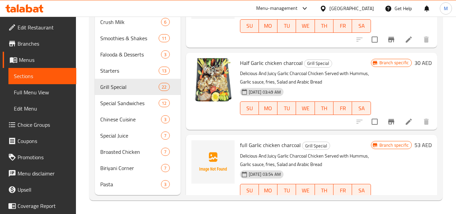
click at [255, 150] on span "full Garlic chicken charcoal" at bounding box center [270, 145] width 61 height 10
copy span "Garlic"
click at [201, 152] on icon "upload picture" at bounding box center [200, 149] width 7 height 6
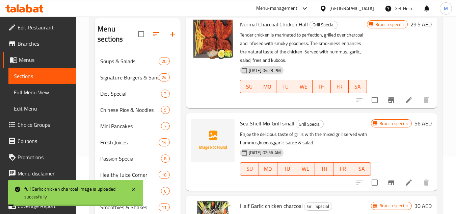
scroll to position [67, 0]
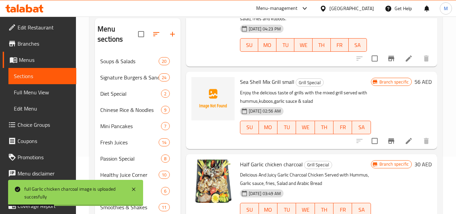
click at [266, 87] on span "Sea Shell Mix Grill small" at bounding box center [267, 82] width 54 height 10
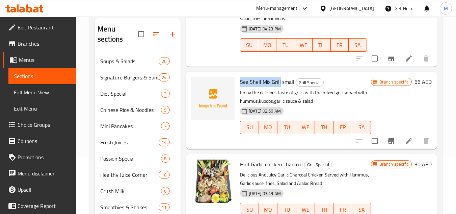
drag, startPoint x: 279, startPoint y: 91, endPoint x: 238, endPoint y: 89, distance: 41.9
click at [239, 90] on div "Sea Shell Mix Grill small Grill Special Enjoy the delicious taste of grills wit…" at bounding box center [305, 110] width 136 height 72
copy span "Sea Shell Mix Grill"
click at [201, 87] on circle "upload picture" at bounding box center [200, 86] width 2 height 2
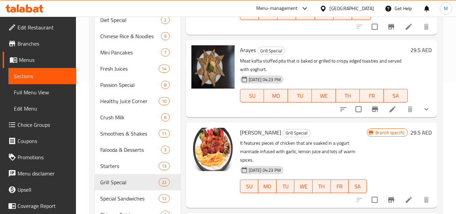
scroll to position [226, 0]
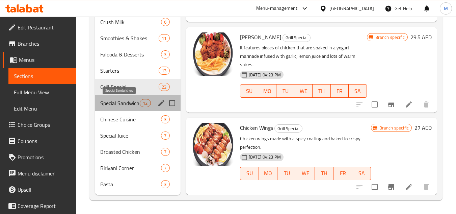
click at [118, 101] on span "Special Sandwiches" at bounding box center [119, 103] width 39 height 8
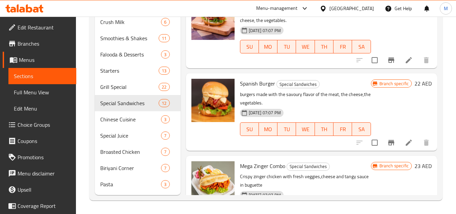
scroll to position [710, 0]
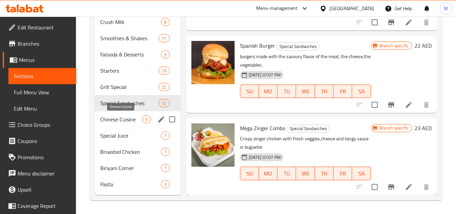
click at [103, 117] on span "Chinese Cuisine" at bounding box center [121, 119] width 42 height 8
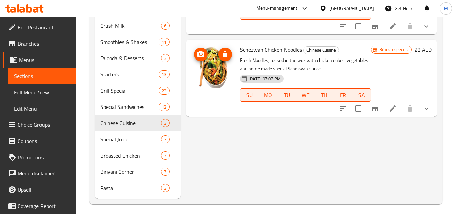
scroll to position [226, 0]
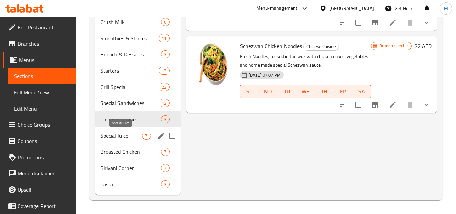
click at [118, 134] on span "Special Juice" at bounding box center [121, 135] width 42 height 8
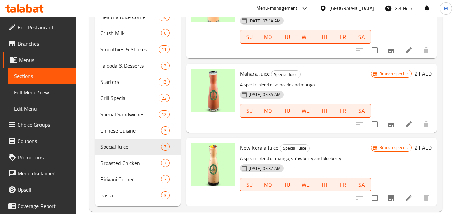
scroll to position [226, 0]
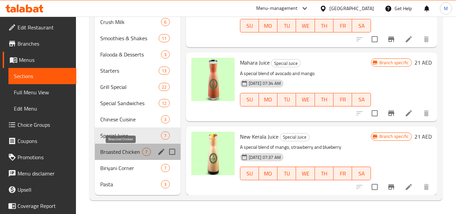
click at [106, 149] on span "Broasted Chicken" at bounding box center [121, 151] width 42 height 8
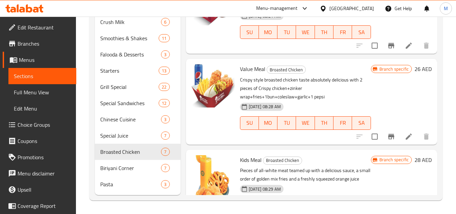
scroll to position [274, 0]
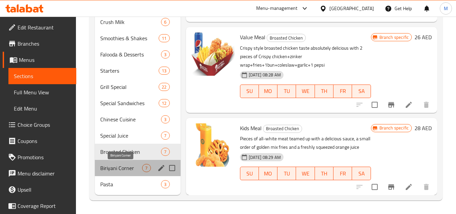
click at [103, 166] on span "Biriyani Corner" at bounding box center [121, 168] width 42 height 8
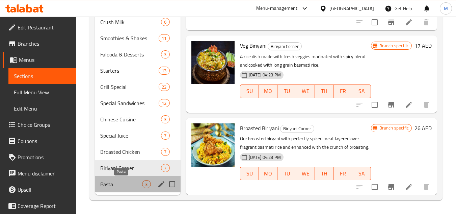
click at [118, 181] on span "Pasta" at bounding box center [121, 184] width 42 height 8
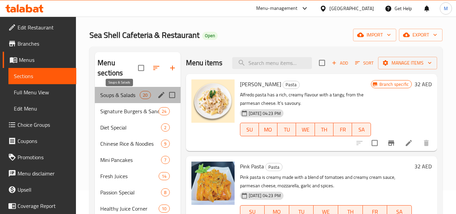
click at [127, 96] on span "Soups & Salads" at bounding box center [119, 95] width 39 height 8
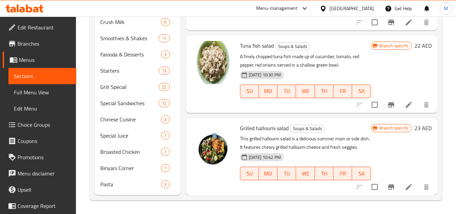
click at [48, 92] on span "Full Menu View" at bounding box center [42, 92] width 57 height 8
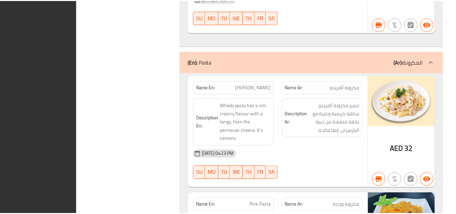
scroll to position [23430, 0]
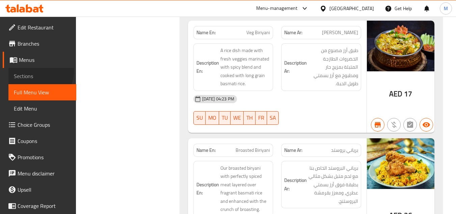
click at [38, 72] on link "Sections" at bounding box center [42, 76] width 68 height 16
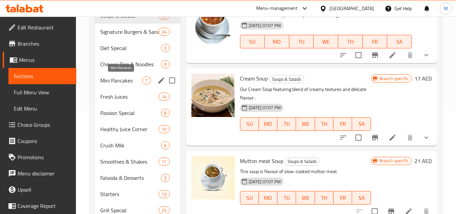
scroll to position [91, 0]
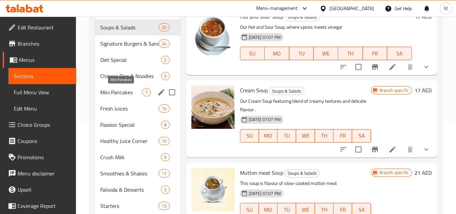
click at [119, 90] on span "Mini Pancakes" at bounding box center [121, 92] width 42 height 8
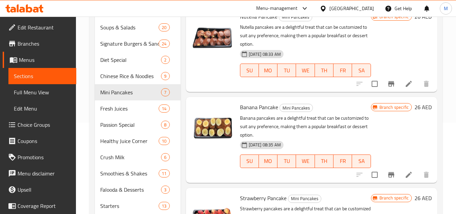
scroll to position [236, 0]
